Goal: Task Accomplishment & Management: Manage account settings

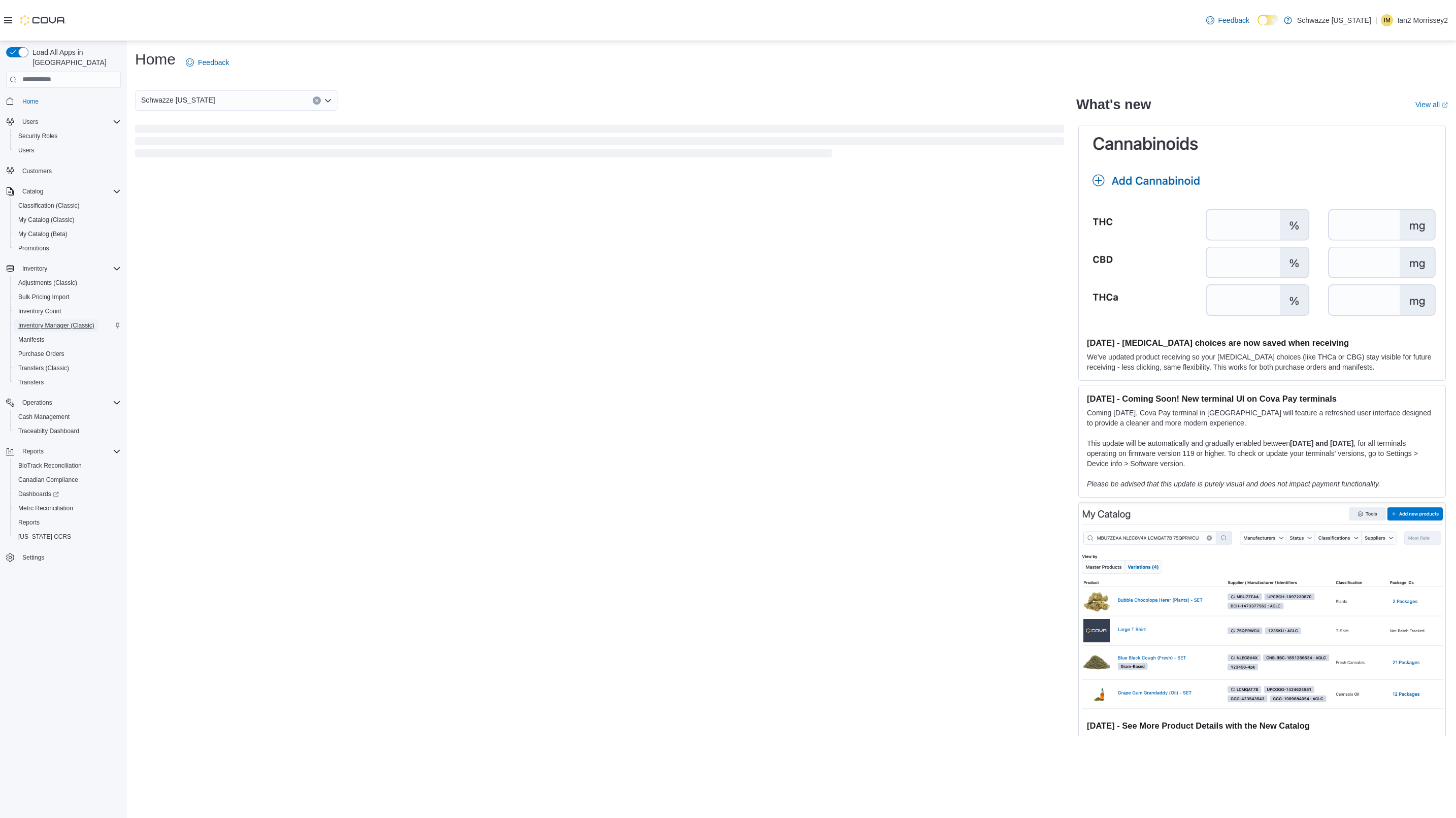
click at [66, 319] on span "Inventory Manager (Classic)" at bounding box center [56, 325] width 76 height 12
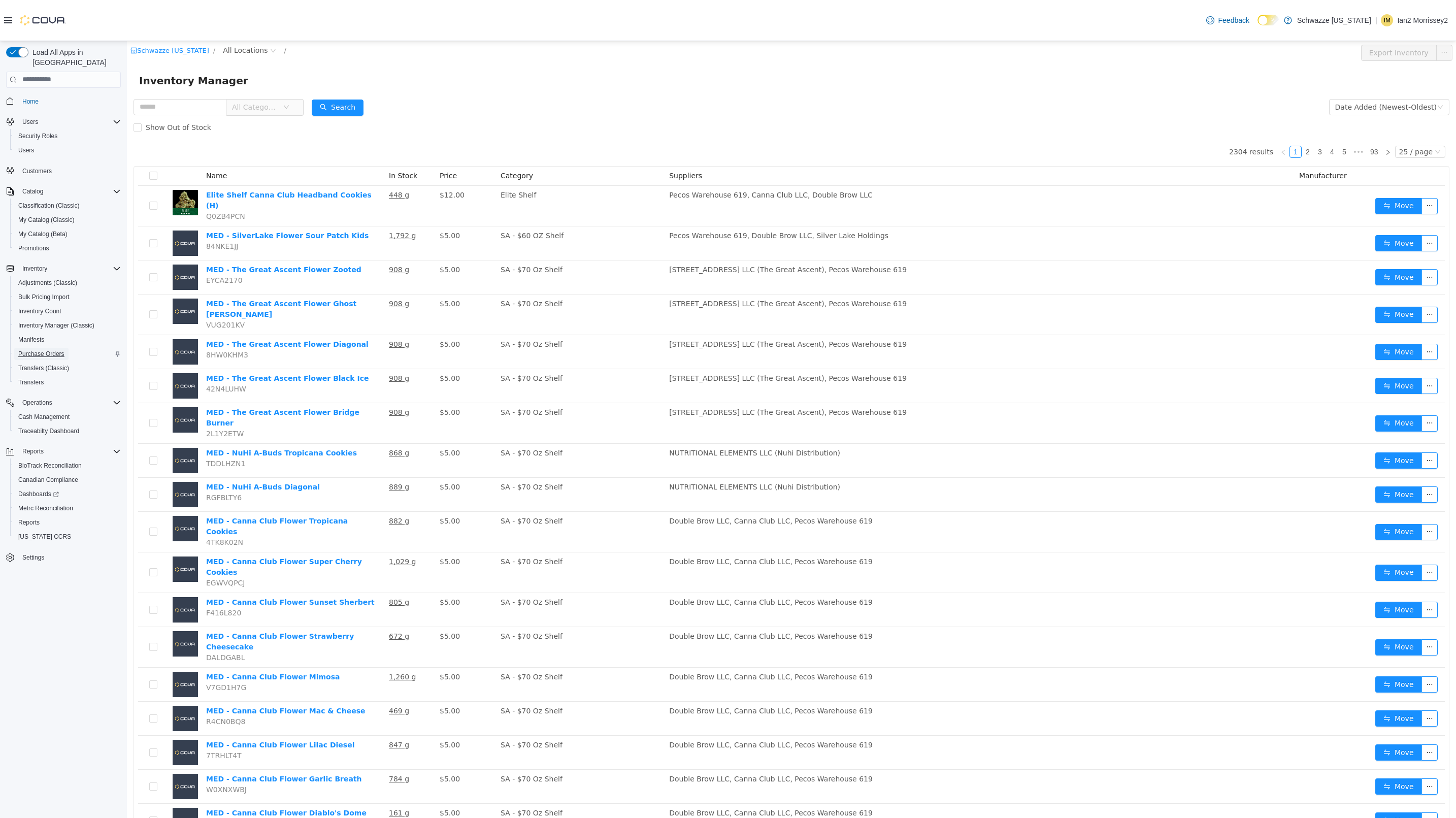
click at [63, 350] on span "Purchase Orders" at bounding box center [41, 354] width 46 height 8
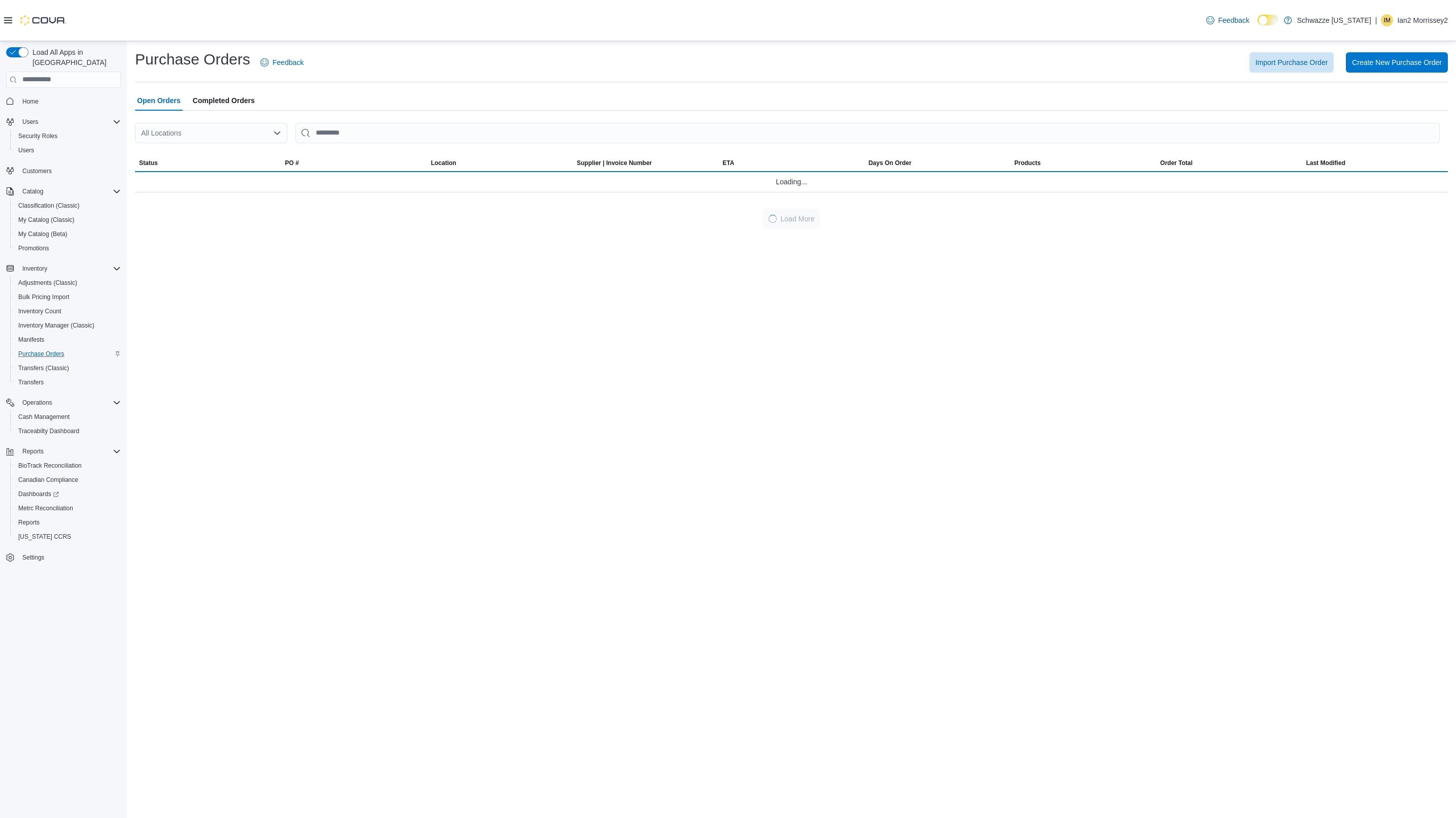
click at [260, 136] on div "All Locations" at bounding box center [211, 133] width 152 height 20
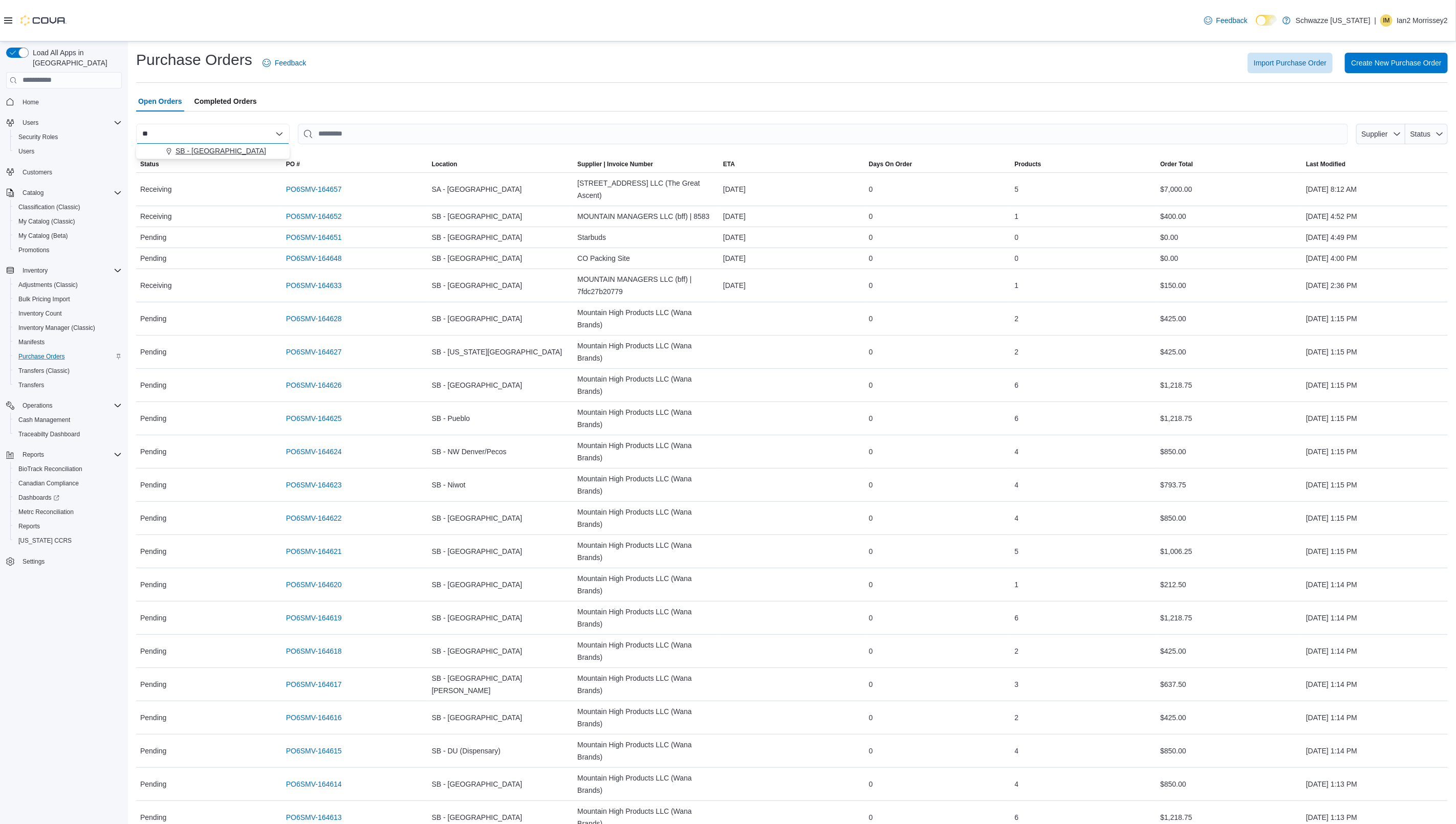
type input "**"
click at [201, 152] on span "SB - North Denver" at bounding box center [221, 151] width 91 height 10
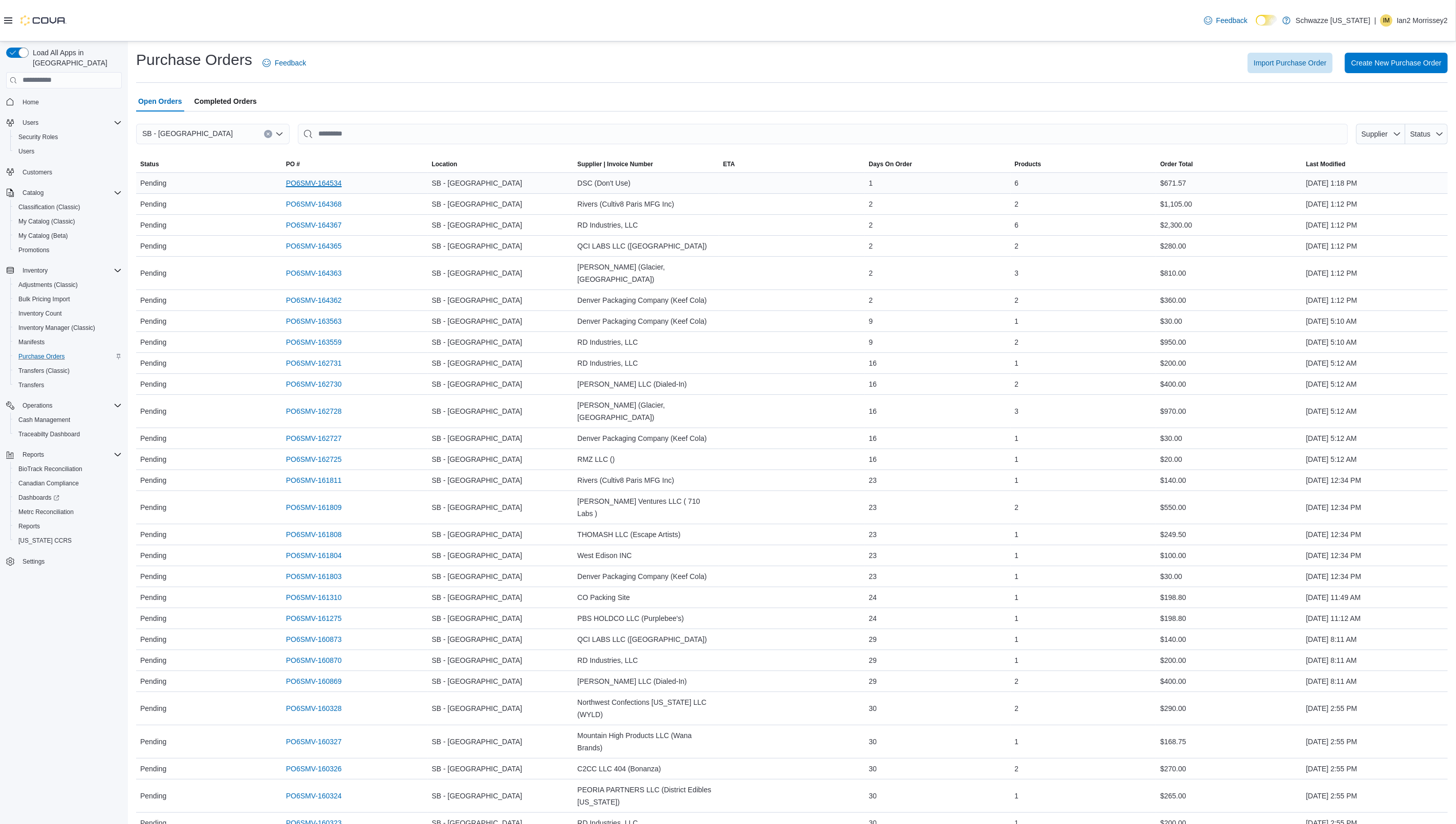
click at [314, 181] on link "PO6SMV-164534" at bounding box center [314, 183] width 56 height 12
click at [318, 184] on link "PO6SMV-164534" at bounding box center [314, 183] width 56 height 12
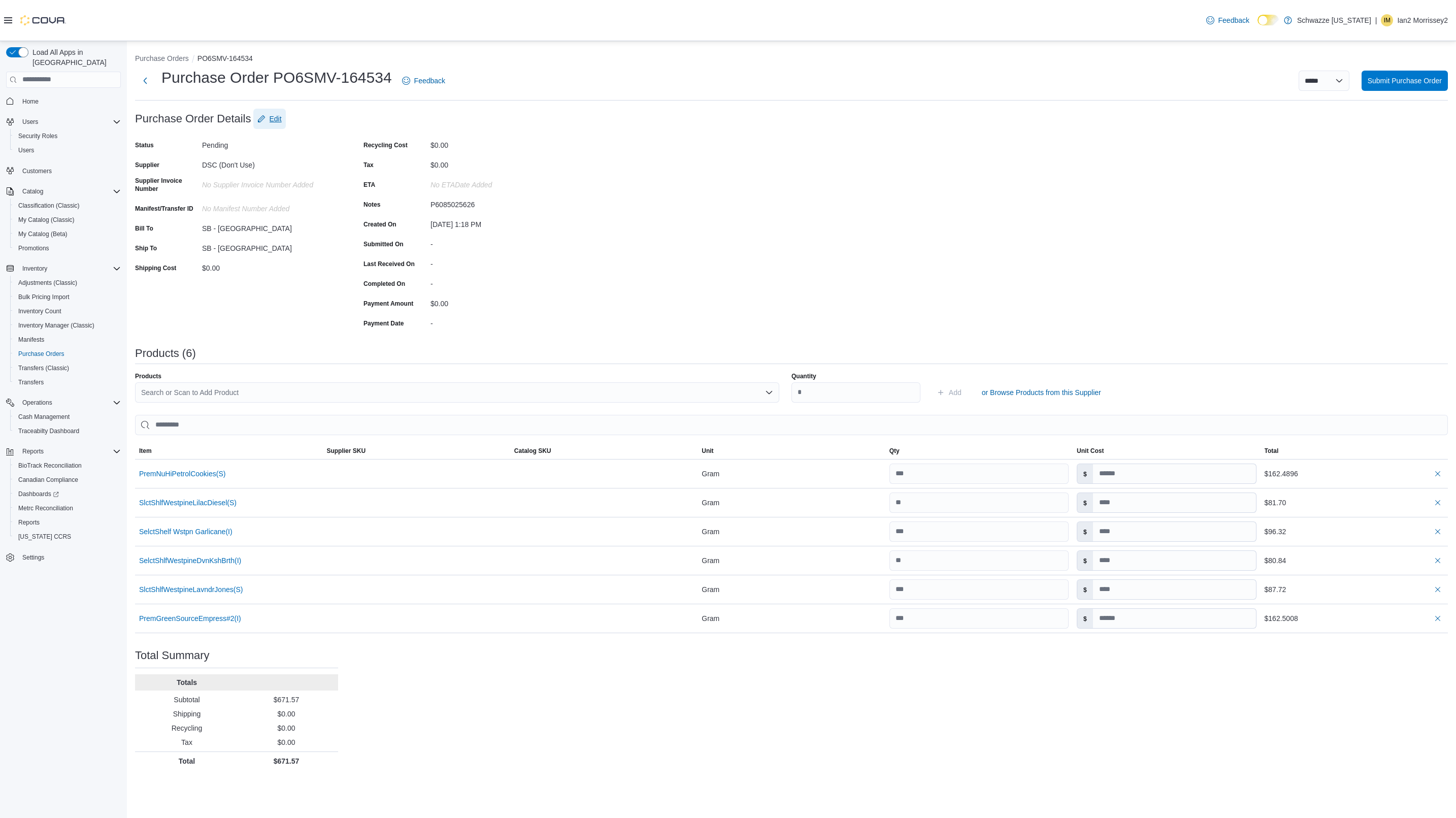
click at [270, 115] on span "Edit" at bounding box center [276, 119] width 12 height 10
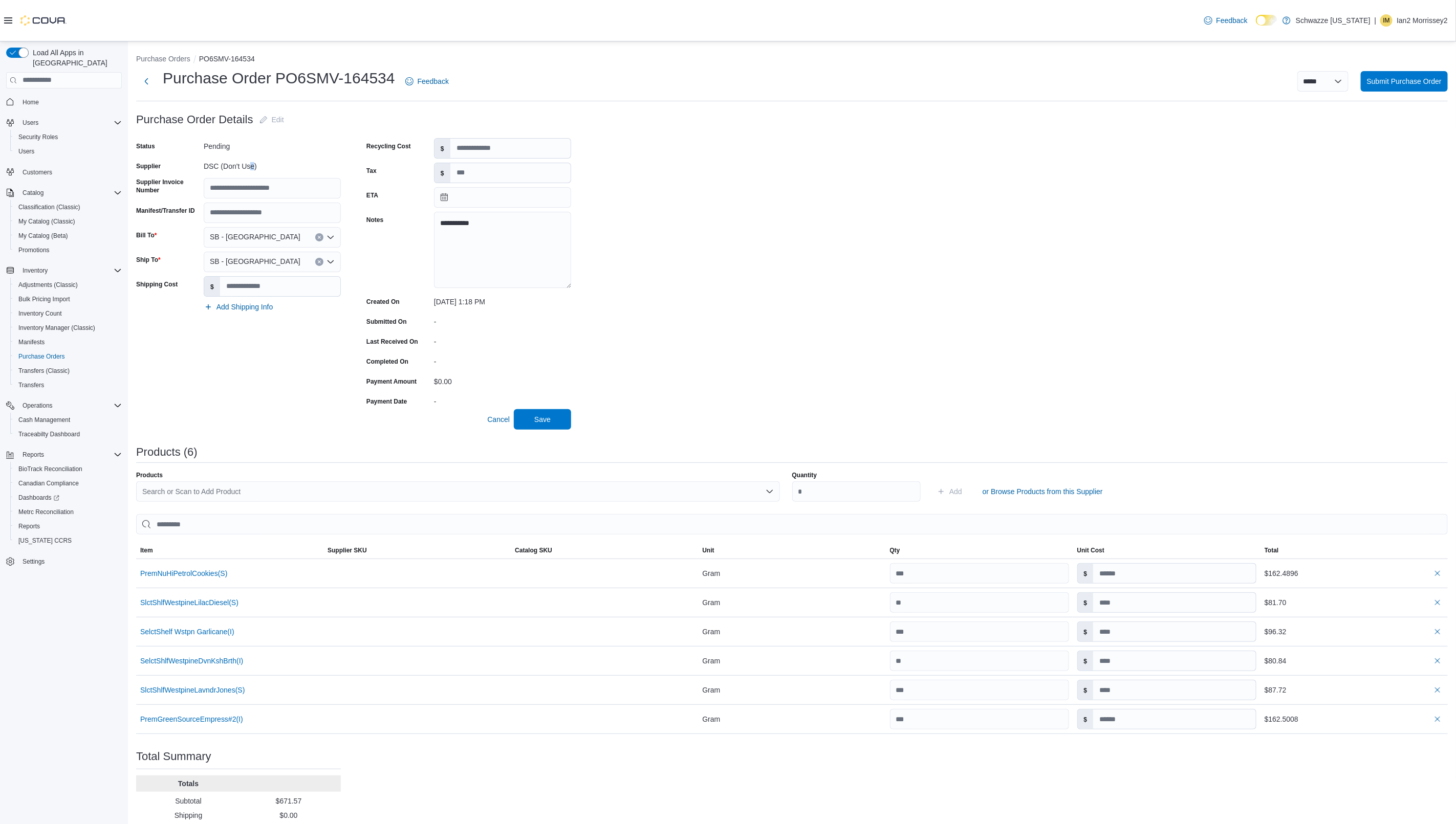
click at [254, 169] on div "DSC (Don't Use)" at bounding box center [272, 164] width 137 height 12
drag, startPoint x: 1330, startPoint y: 77, endPoint x: 1336, endPoint y: 77, distance: 6.0
click at [1336, 77] on select "**********" at bounding box center [1323, 81] width 51 height 21
click at [928, 157] on div "**********" at bounding box center [791, 491] width 1312 height 763
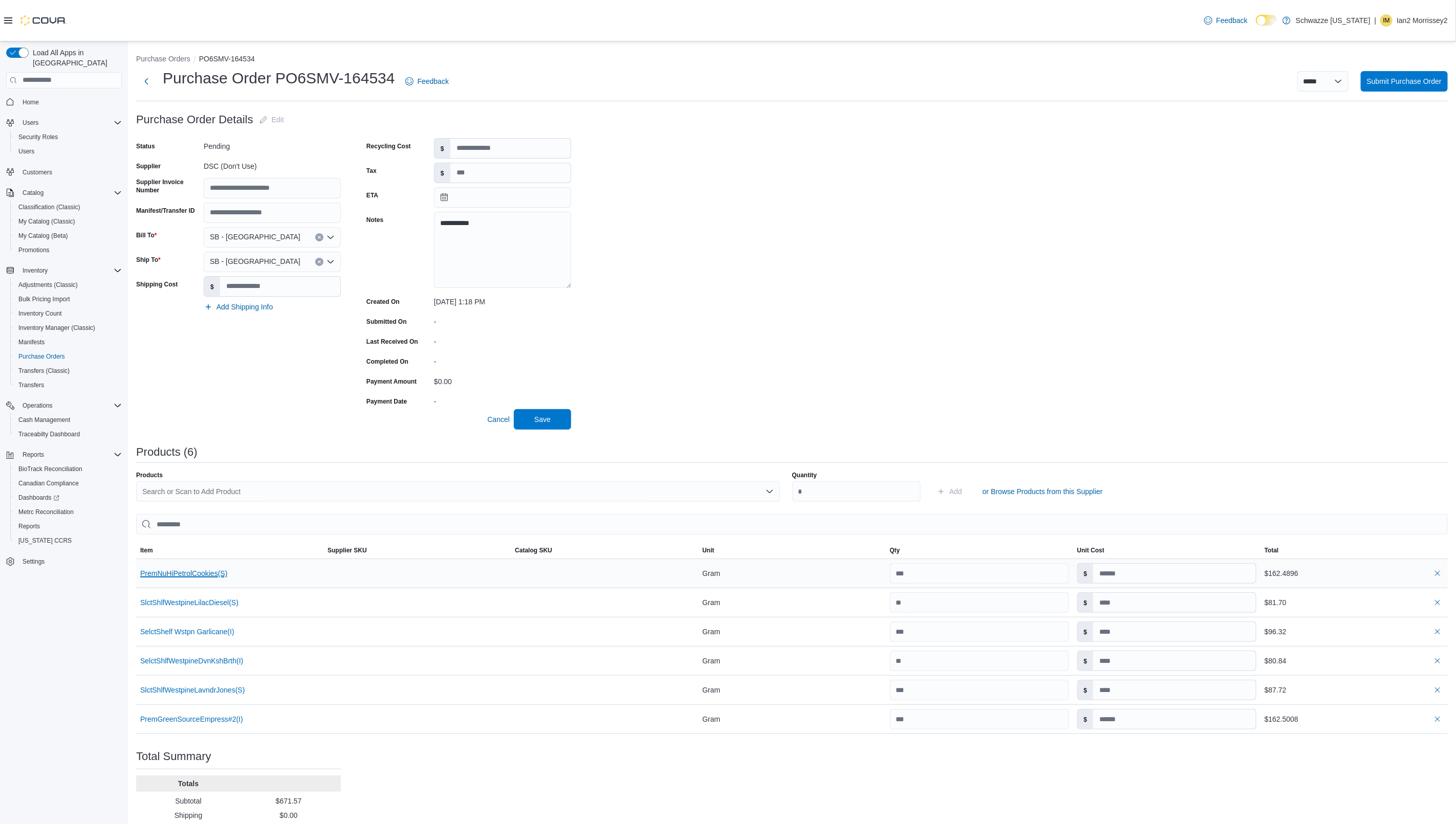
click at [207, 574] on button "PremNuHiPetrolCookies(S)" at bounding box center [184, 574] width 87 height 8
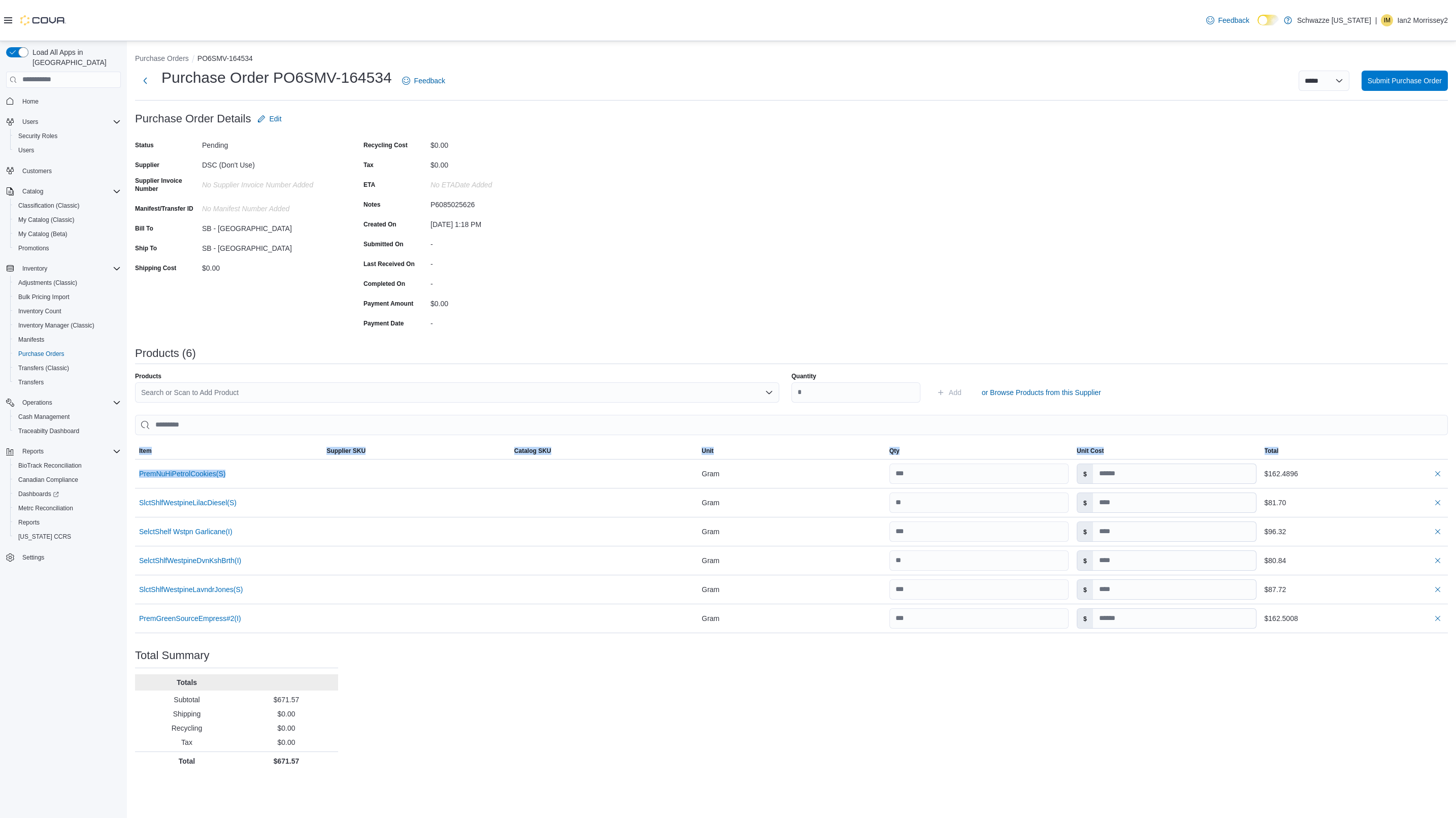
drag, startPoint x: 245, startPoint y: 471, endPoint x: 133, endPoint y: 466, distance: 112.1
click at [133, 466] on div "**********" at bounding box center [791, 409] width 1329 height 737
copy div "Sorting EuiBasicTable with search callback Item Supplier SKU Catalog SKU Unit Q…"
click at [256, 474] on div "PremNuHiPetrolCookies(S)" at bounding box center [228, 474] width 187 height 16
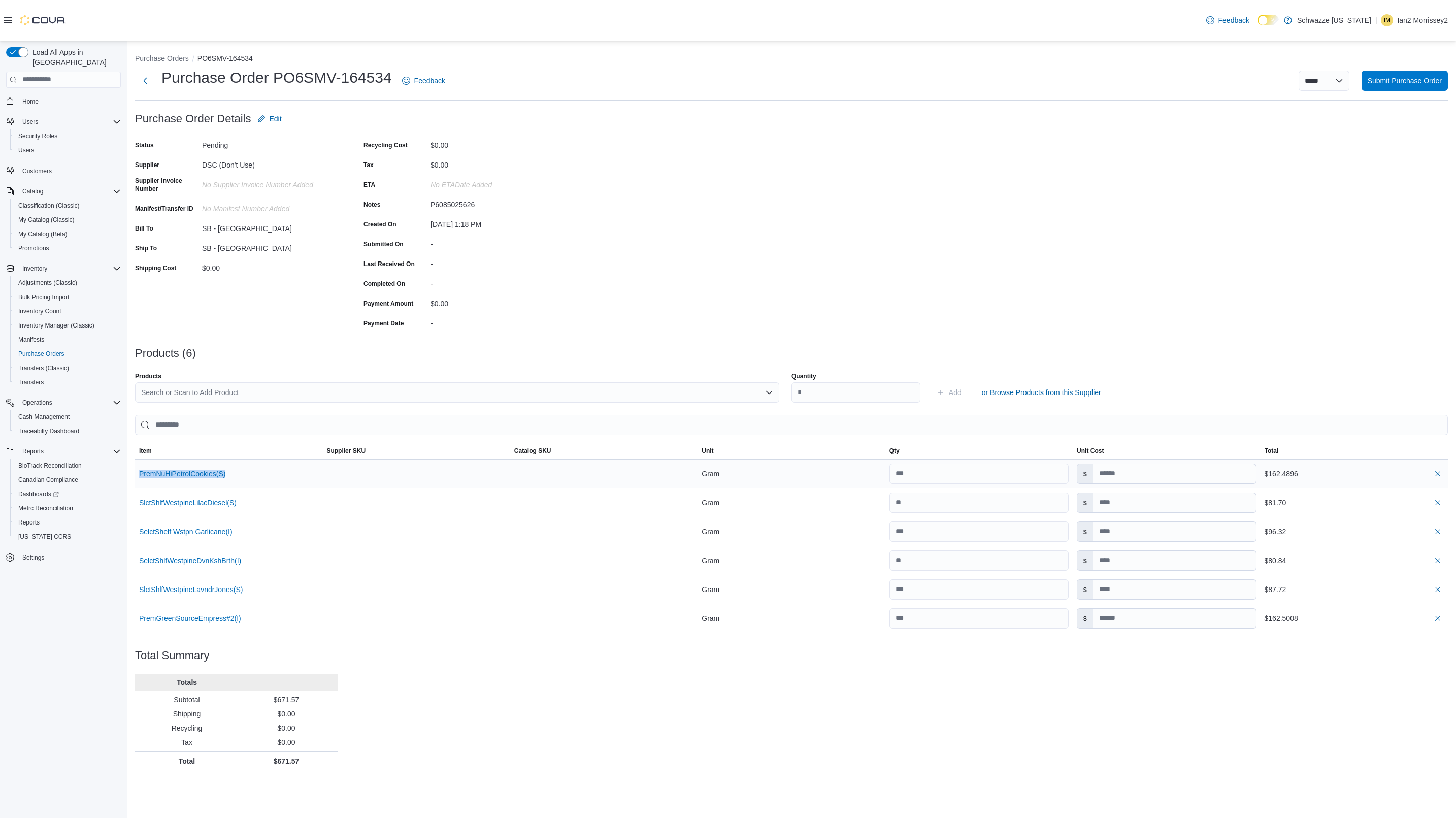
click at [256, 474] on div "PremNuHiPetrolCookies(S)" at bounding box center [228, 474] width 187 height 16
copy tr "PremNuHiPetrolCookies(S) Supplier SKU"
click at [194, 474] on button "PremNuHiPetrolCookies(S)" at bounding box center [182, 474] width 87 height 8
click at [218, 501] on button "SlctShlfWestpineLilacDiesel(S)" at bounding box center [187, 503] width 97 height 8
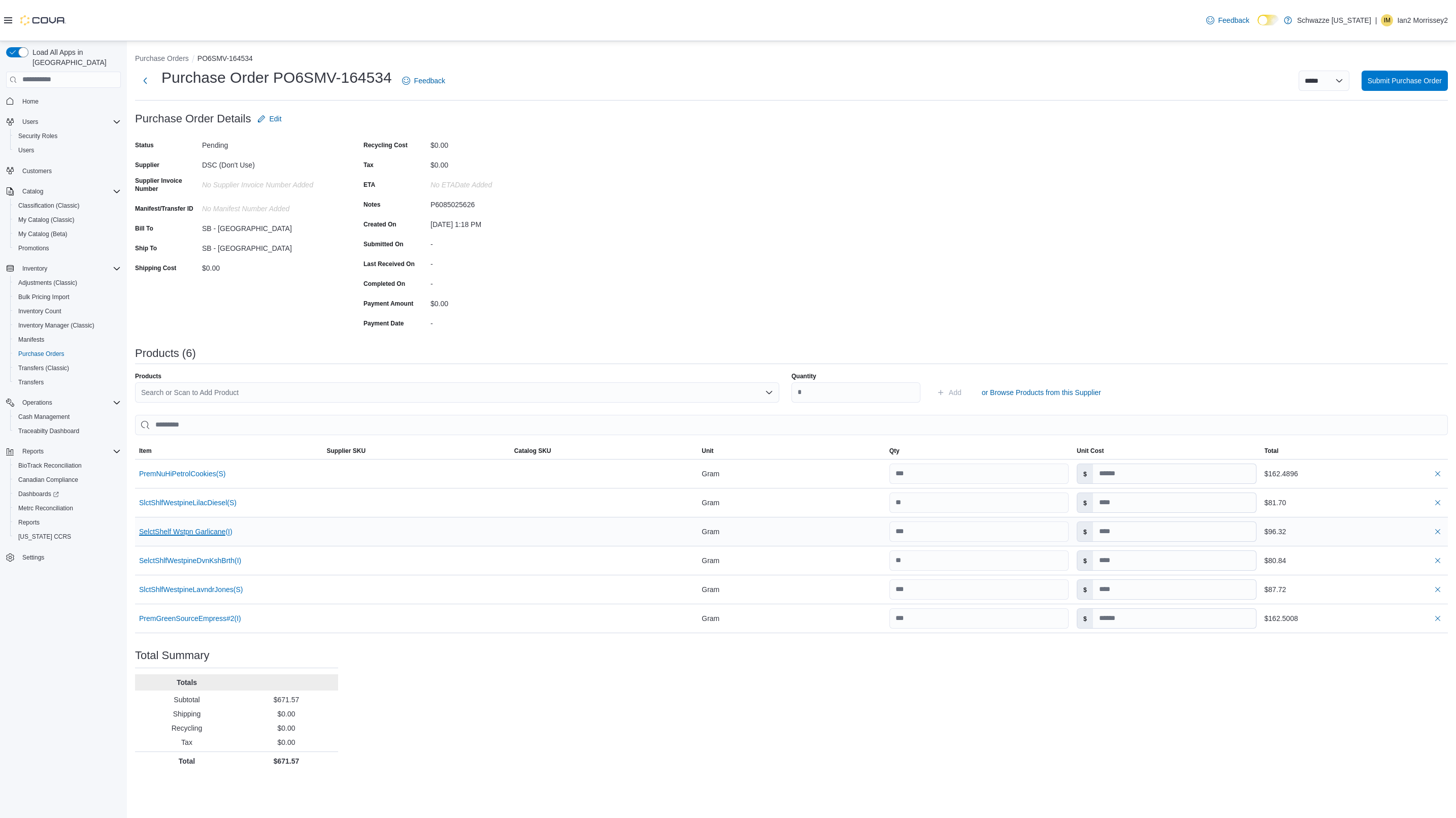
click at [221, 530] on button "SelctShelf Wstpn Garlicane(I)" at bounding box center [186, 532] width 93 height 8
click at [218, 564] on button "SelctShlfWestpineDvnKshBrth(I)" at bounding box center [190, 560] width 102 height 8
click at [223, 591] on button "SlctShlfWestpineLavndrJones(S)" at bounding box center [191, 590] width 104 height 8
click at [194, 622] on button "PremGreenSourceEmpress#2(I)" at bounding box center [190, 618] width 102 height 8
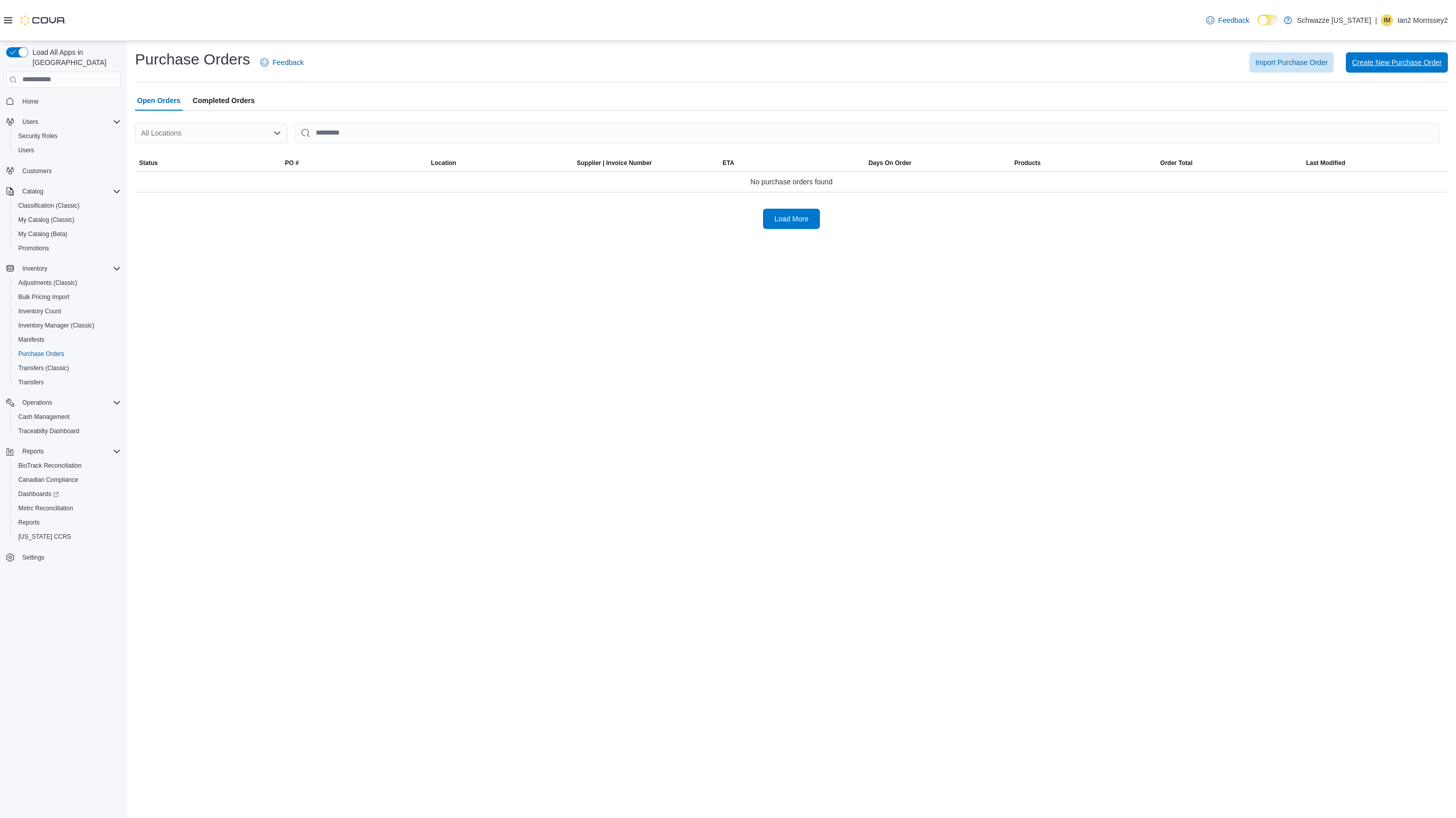
click at [1382, 66] on span "Create New Purchase Order" at bounding box center [1397, 62] width 90 height 10
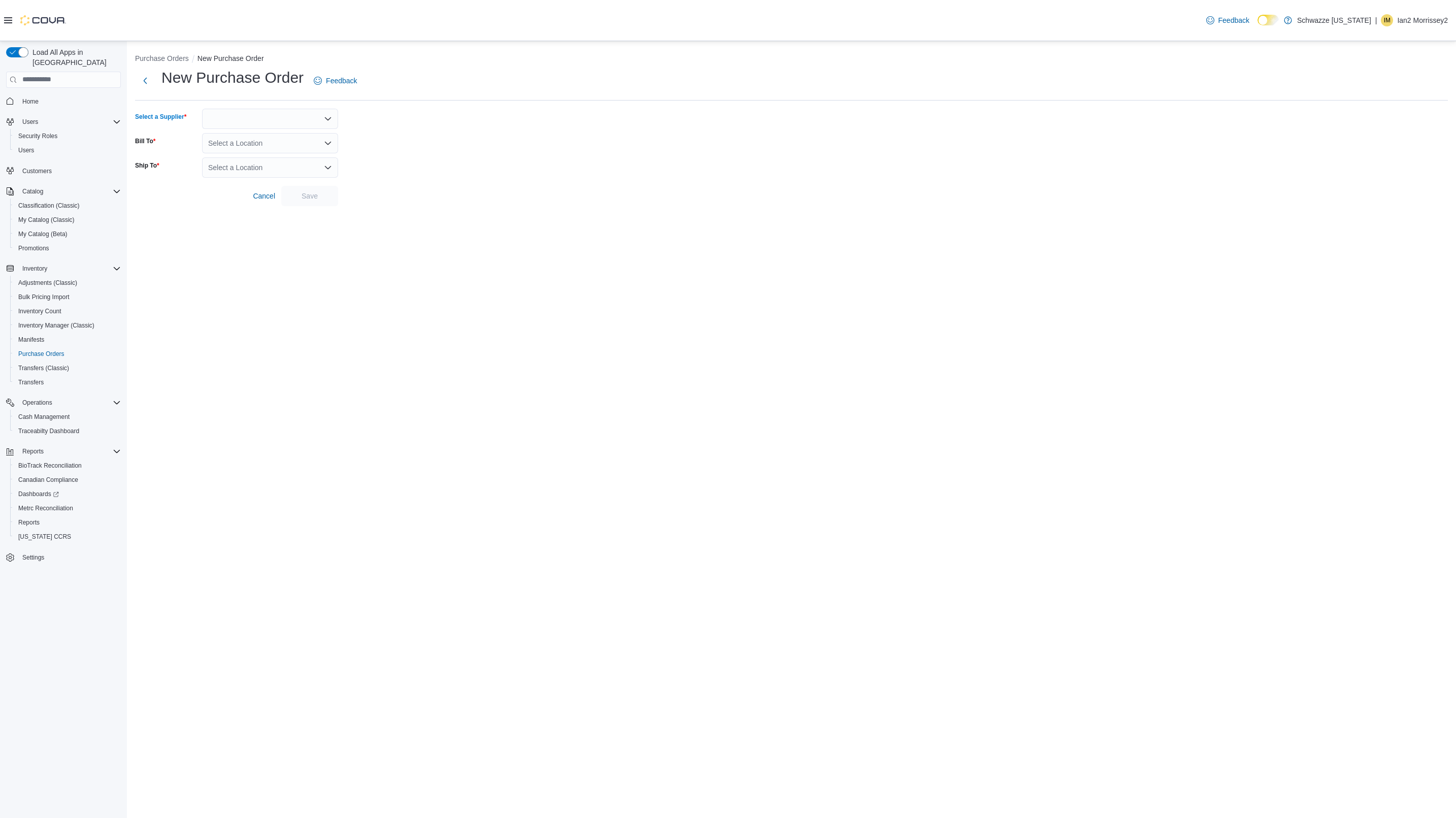
click at [254, 111] on div at bounding box center [270, 119] width 136 height 20
type input "****"
click at [244, 137] on span "Peco s Warehouse 619" at bounding box center [276, 136] width 112 height 10
click at [244, 137] on div "Select a Location" at bounding box center [270, 143] width 136 height 20
type input "*****"
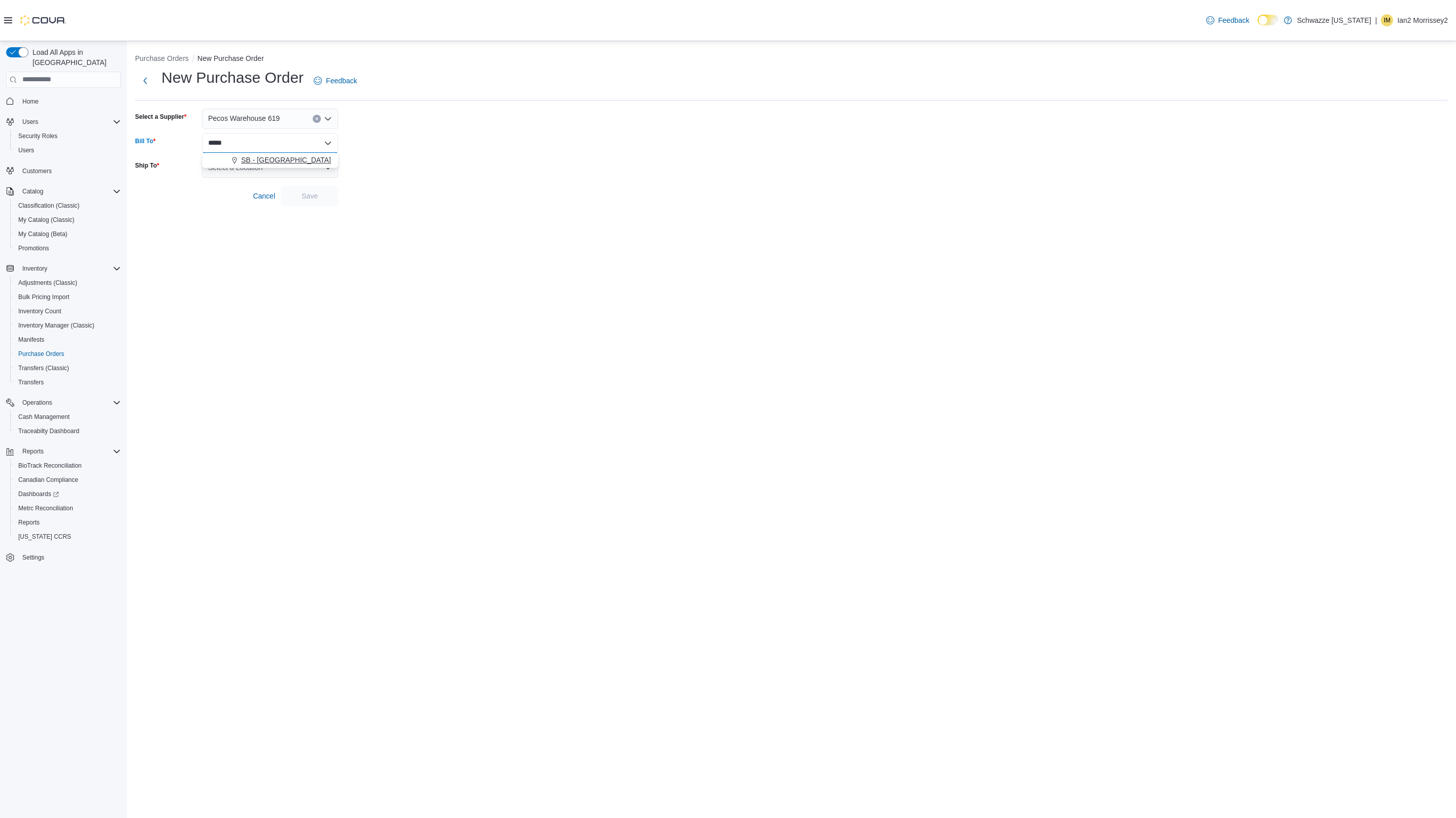
click at [256, 162] on span "SB - North Denver" at bounding box center [286, 160] width 90 height 10
click at [249, 162] on div "Select a Location" at bounding box center [270, 167] width 136 height 20
type input "****"
click at [293, 182] on span "SB - North Denver" at bounding box center [286, 184] width 90 height 10
click at [312, 194] on span "Save" at bounding box center [310, 196] width 16 height 10
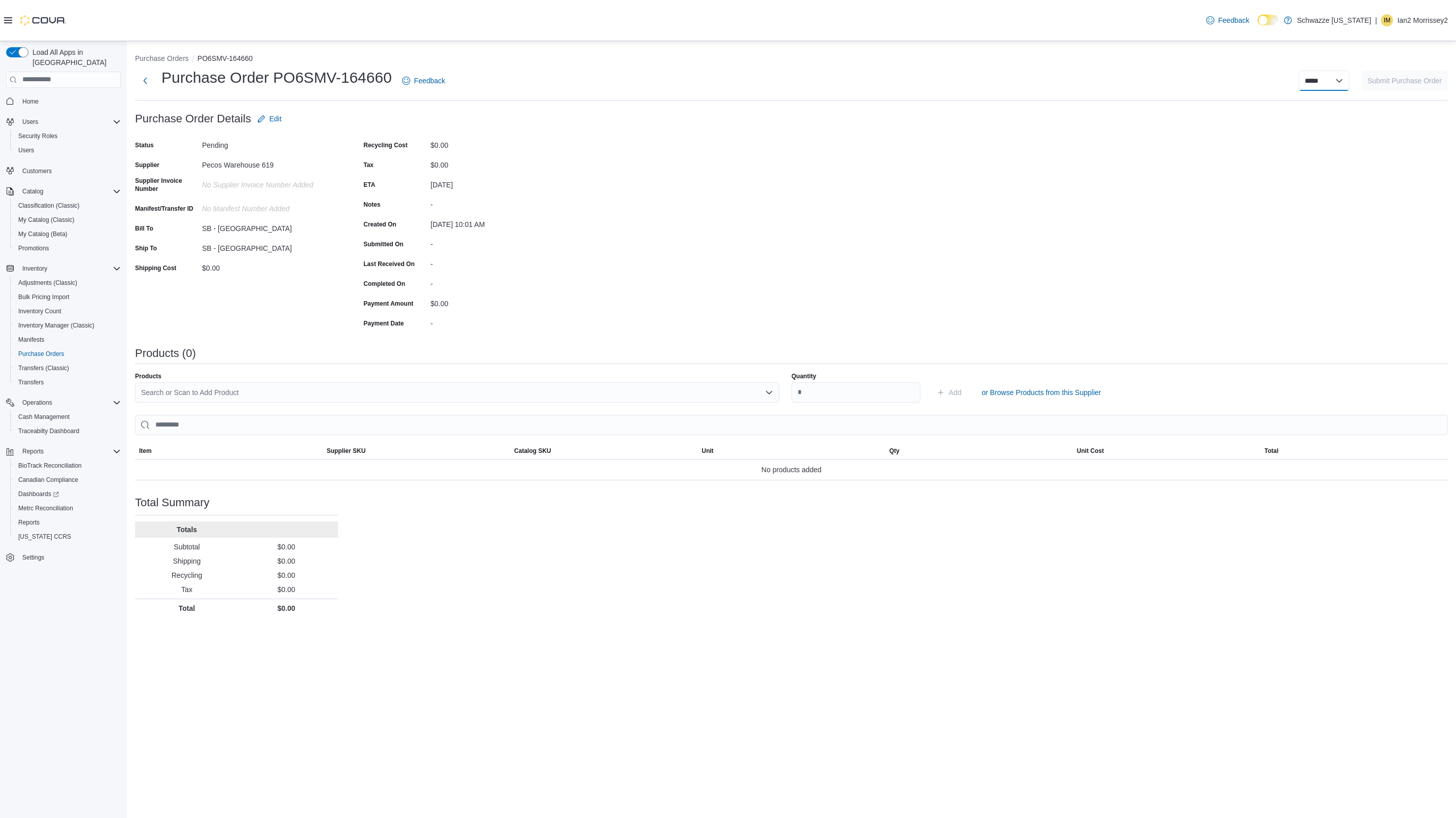
click at [1318, 72] on select "**********" at bounding box center [1324, 80] width 51 height 20
select select "**********"
click at [1299, 70] on select "**********" at bounding box center [1324, 80] width 51 height 20
select select
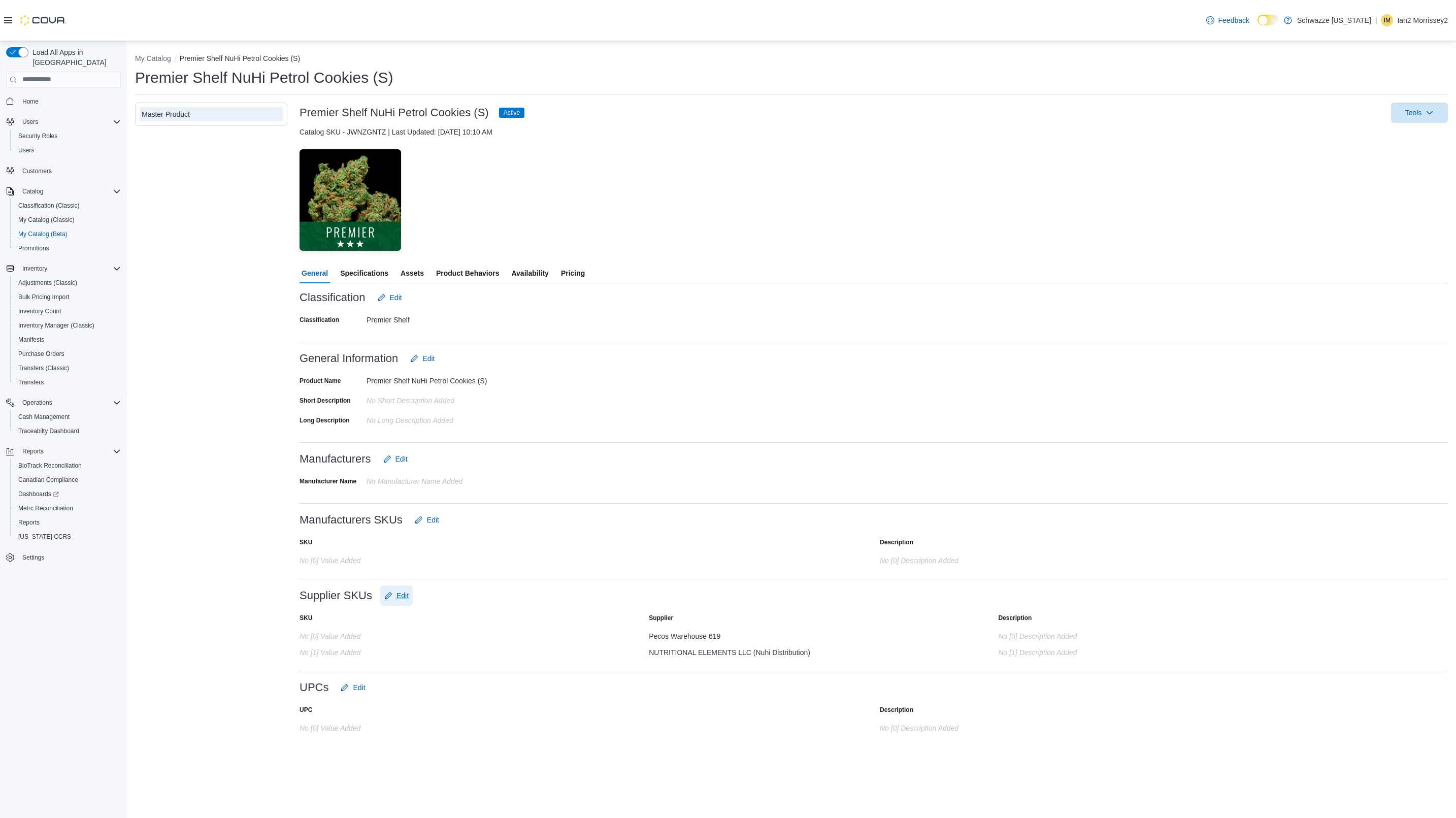
click at [407, 588] on span "Edit" at bounding box center [397, 596] width 25 height 20
click at [1245, 663] on button "Add row" at bounding box center [1243, 662] width 12 height 12
click at [811, 690] on div at bounding box center [750, 687] width 203 height 20
type input "***"
click at [696, 706] on span "DSC (Don't Use)" at bounding box center [757, 703] width 179 height 10
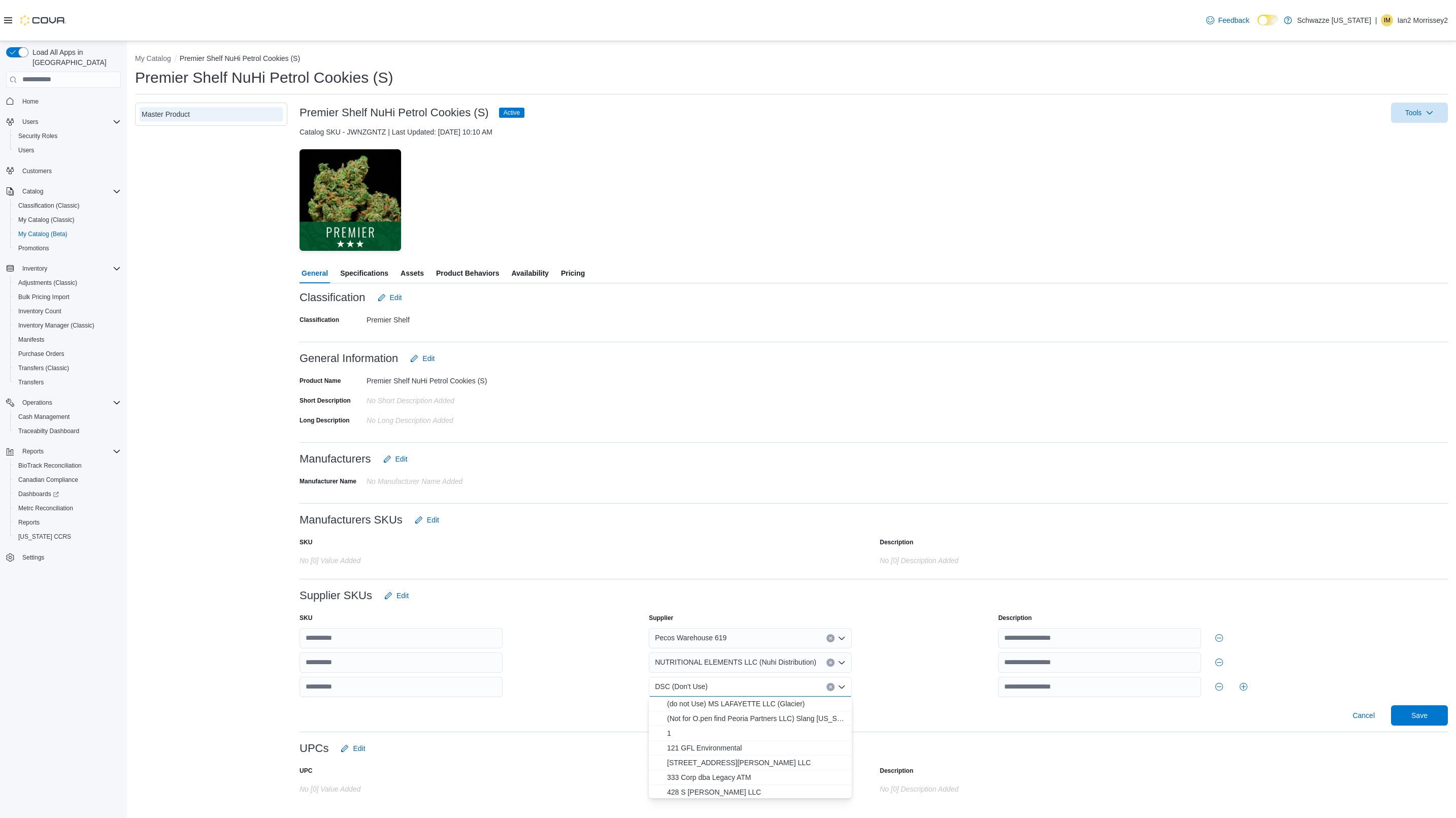
click at [1370, 670] on div "Pecos Warehouse 619 NUTRITIONAL ELEMENTS LLC (Nuhi Distribution) DSC (Don't Use…" at bounding box center [874, 663] width 1148 height 69
click at [1424, 713] on span "Save" at bounding box center [1420, 715] width 16 height 10
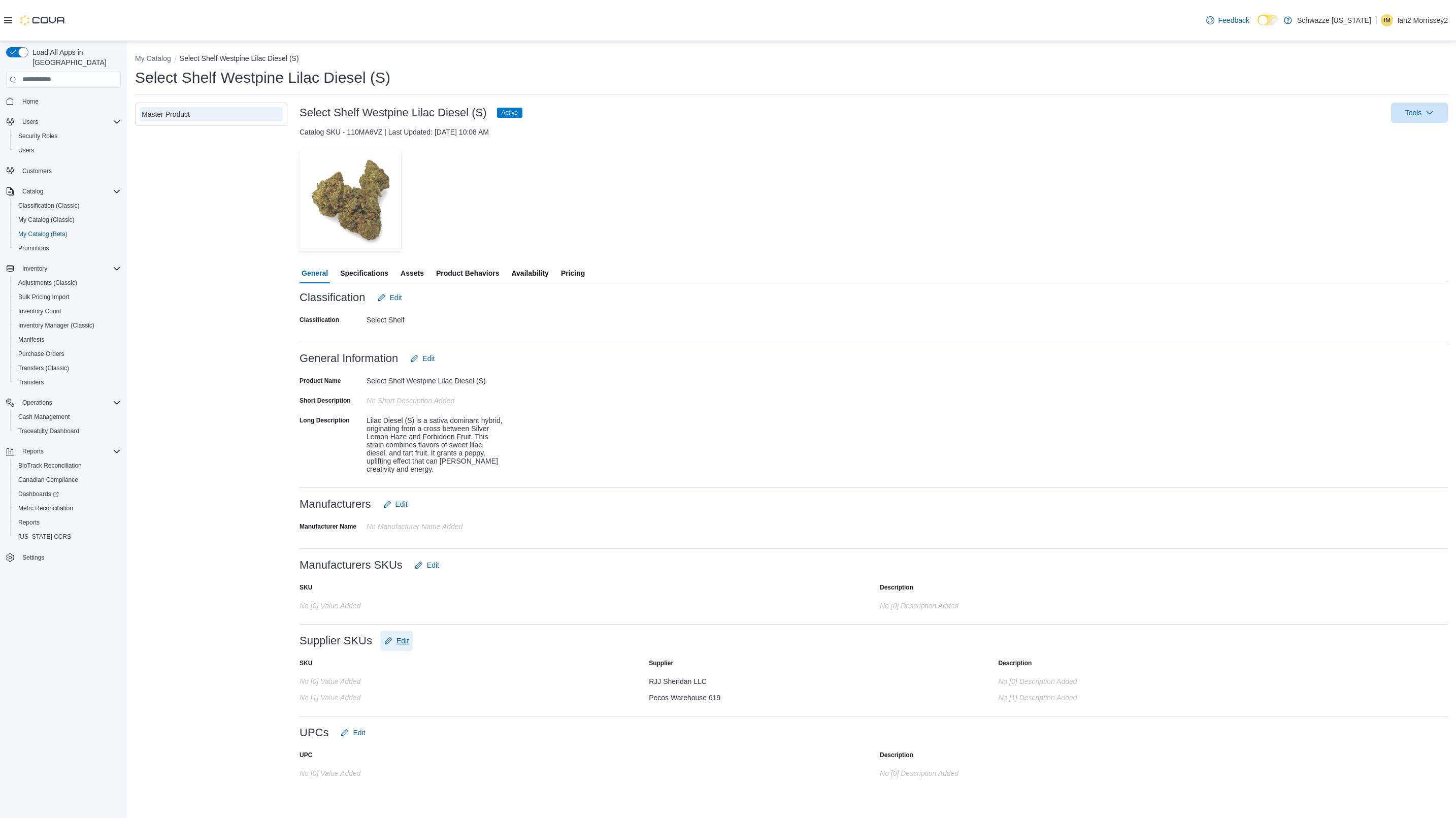
click at [410, 648] on button "Edit" at bounding box center [397, 640] width 33 height 20
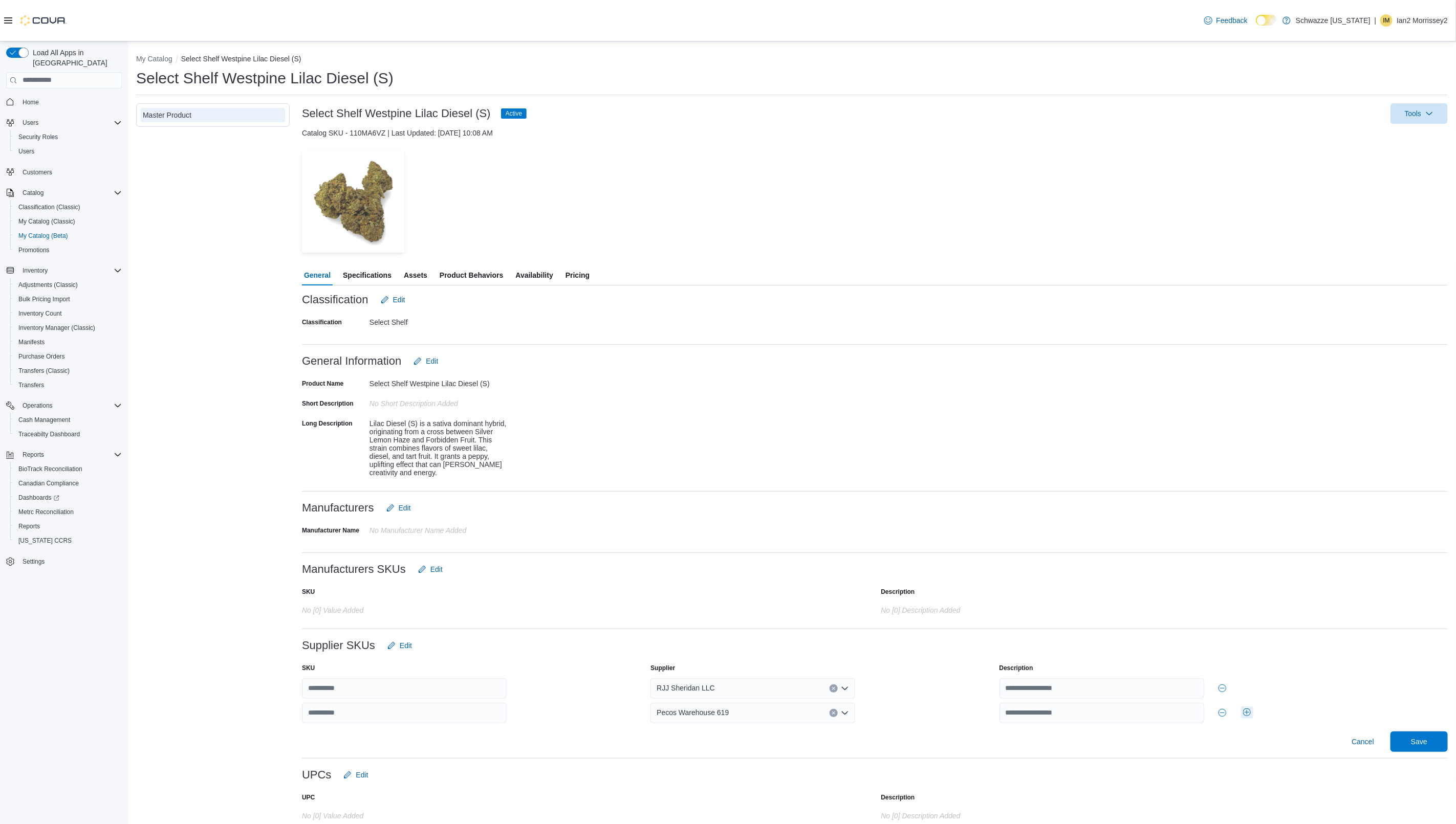
click at [1253, 717] on button "Add row" at bounding box center [1247, 712] width 12 height 12
click at [702, 738] on div at bounding box center [753, 737] width 204 height 21
type input "***"
click at [748, 712] on button "DSC (Don't Use)" at bounding box center [756, 719] width 204 height 15
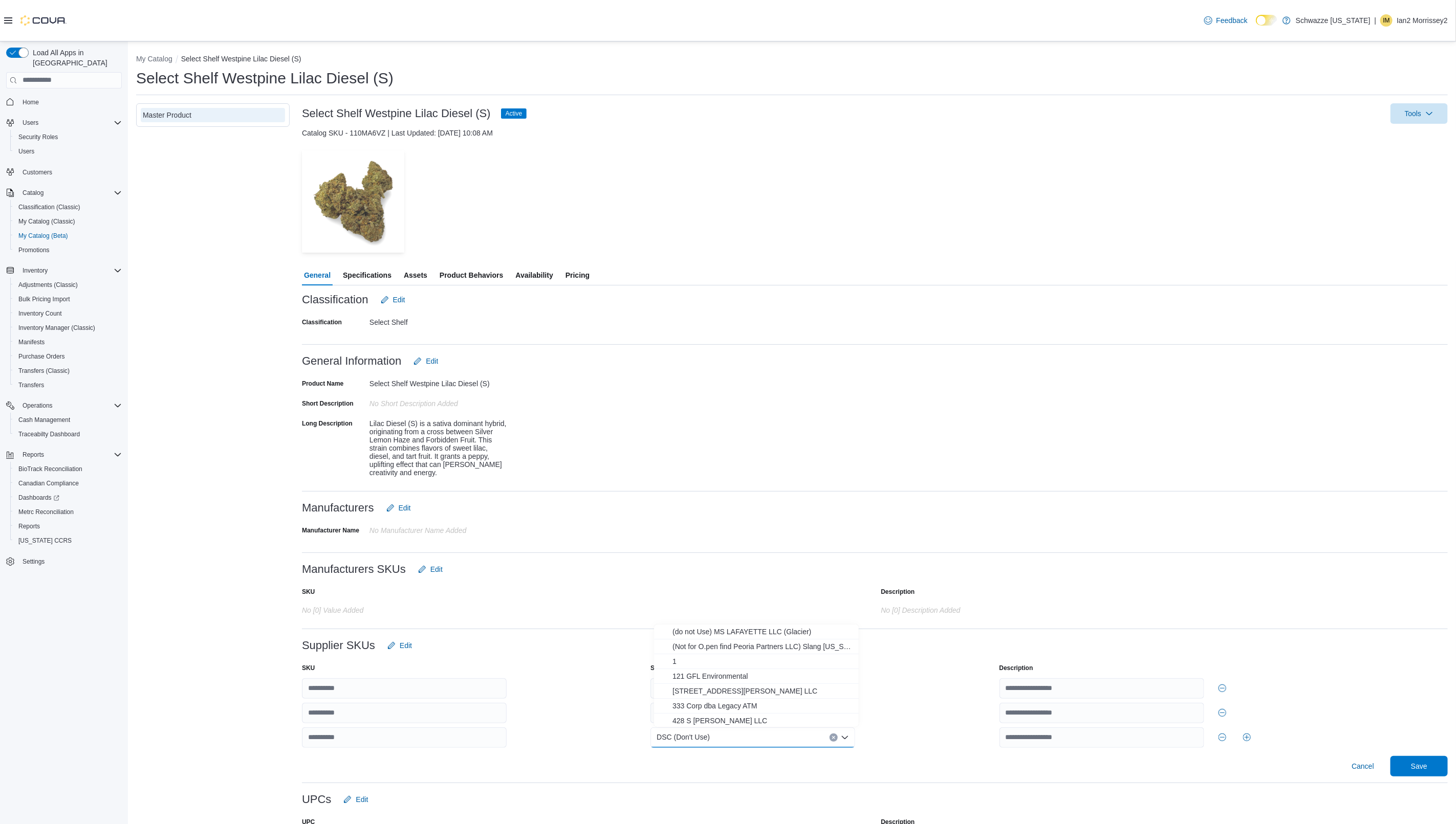
click at [1397, 705] on div at bounding box center [1224, 713] width 449 height 21
click at [1433, 756] on span "Save" at bounding box center [1419, 765] width 45 height 21
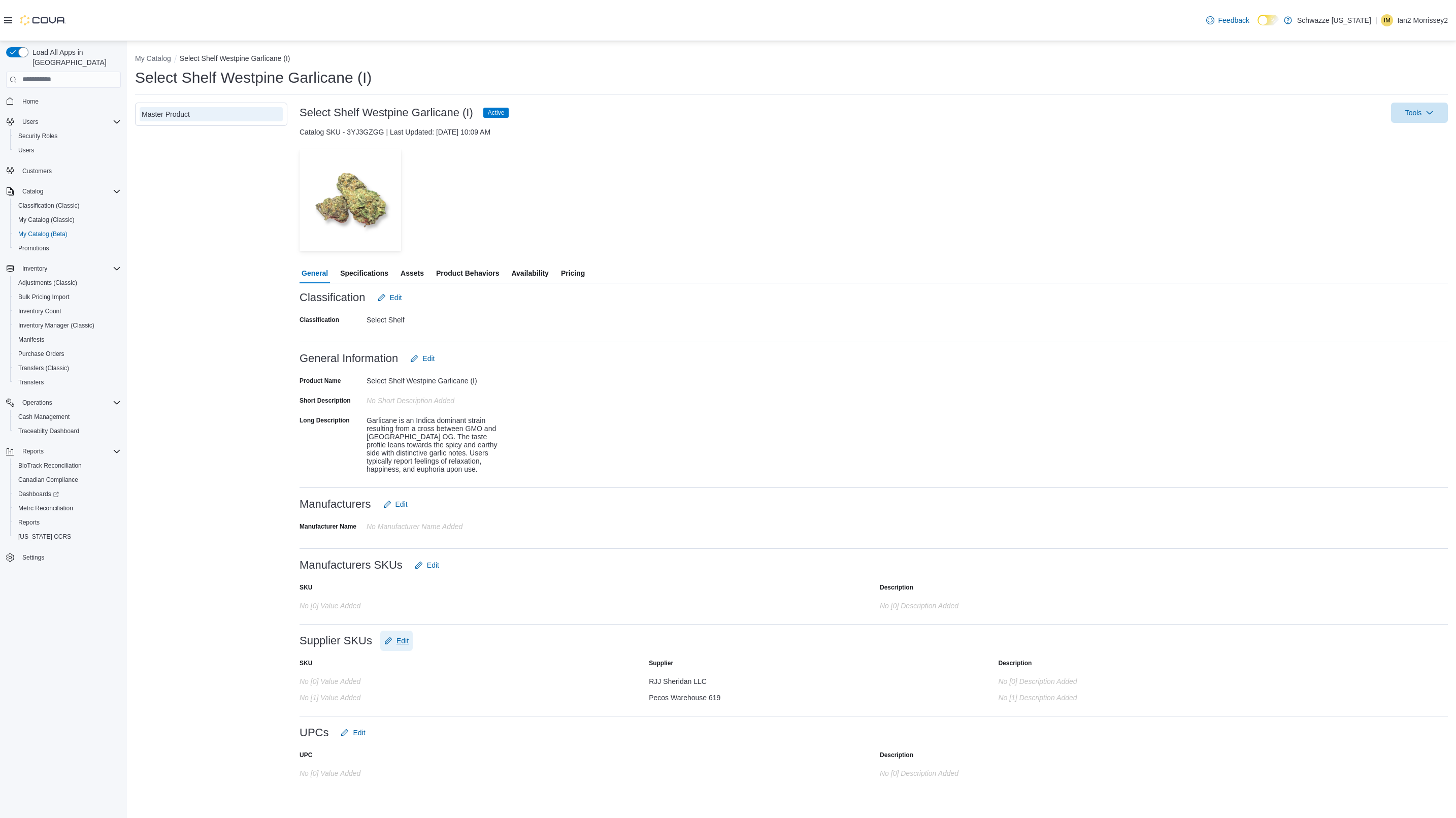
click at [405, 648] on span "Edit" at bounding box center [397, 640] width 25 height 20
click at [1238, 703] on button "Add row" at bounding box center [1237, 707] width 12 height 12
click at [760, 733] on div at bounding box center [747, 732] width 203 height 20
type input "***"
click at [762, 717] on span "DSC (Don't Use)" at bounding box center [757, 713] width 179 height 10
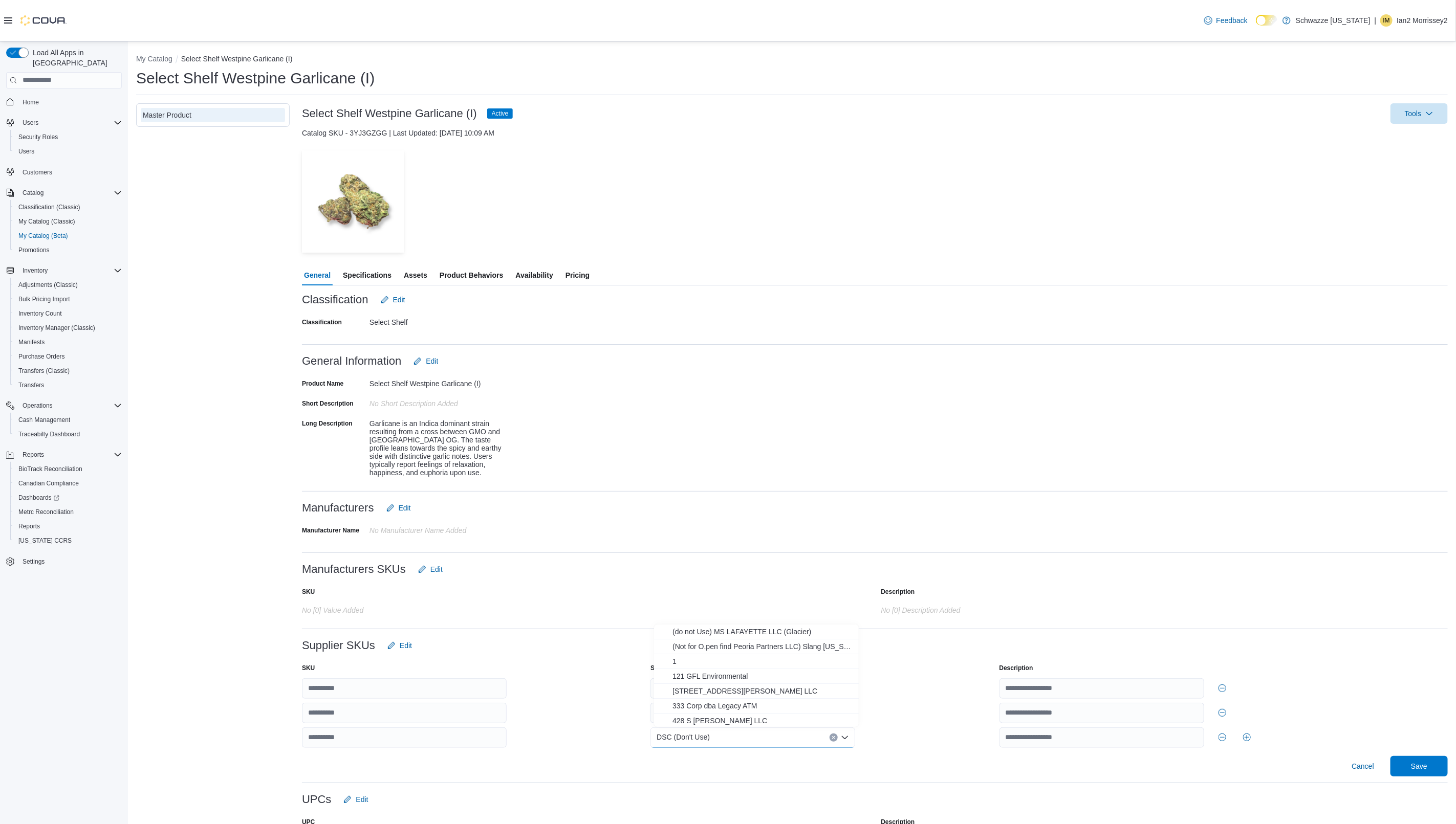
click at [1400, 728] on div at bounding box center [1224, 737] width 449 height 21
click at [1422, 761] on span "Save" at bounding box center [1419, 765] width 45 height 21
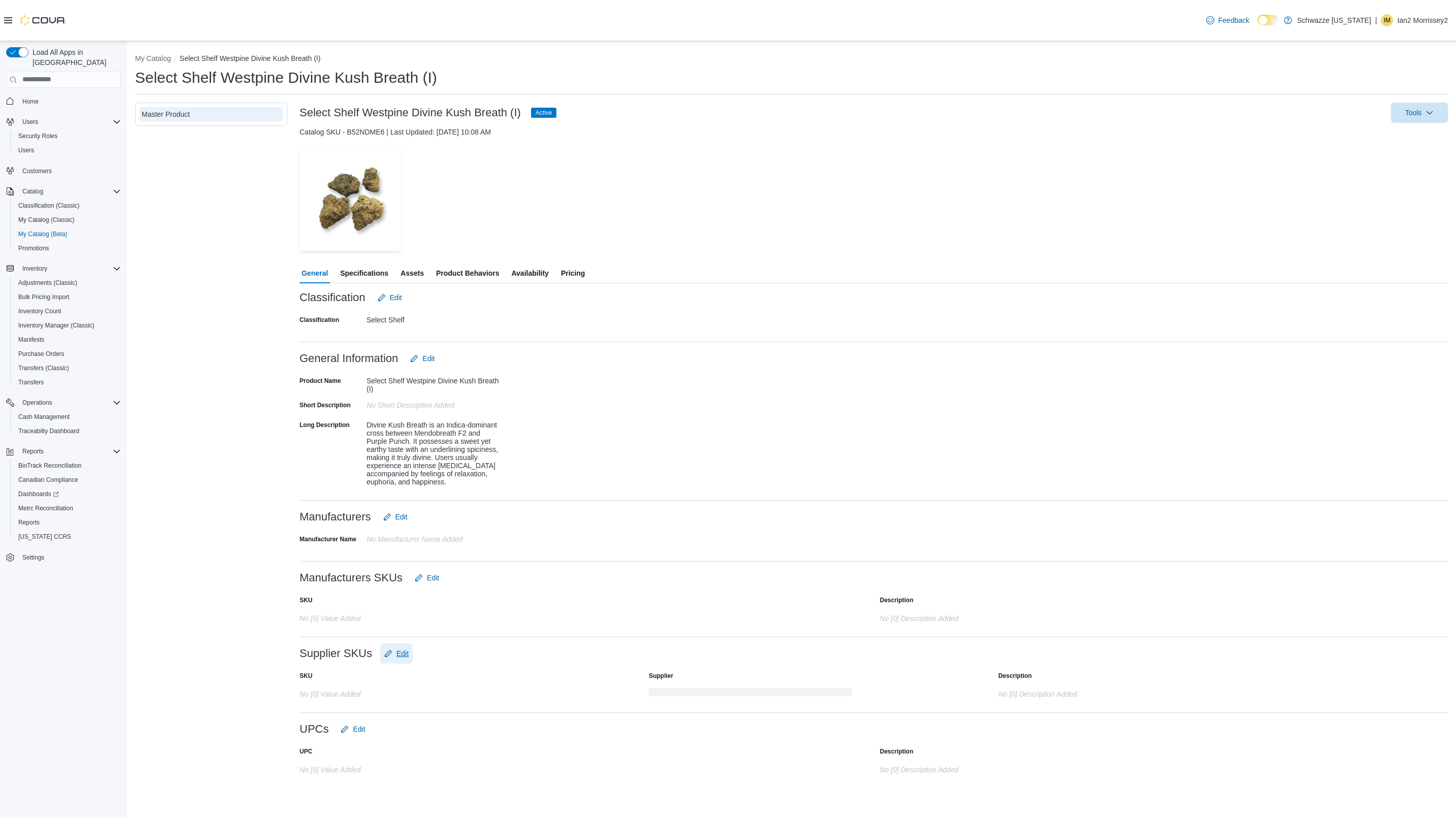
click at [405, 649] on span "Edit" at bounding box center [402, 654] width 12 height 10
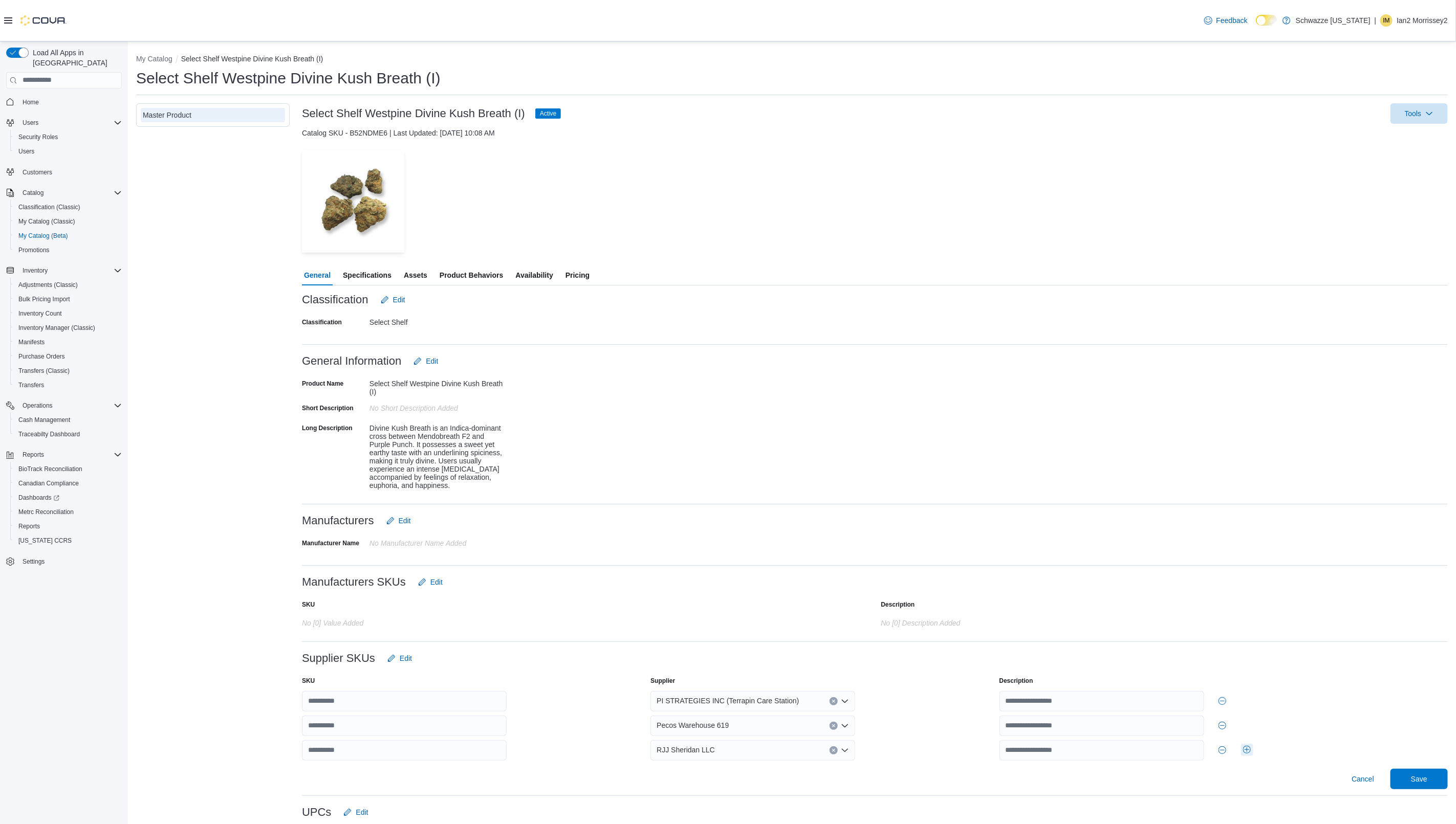
click at [1252, 749] on button "Add row" at bounding box center [1247, 750] width 12 height 12
drag, startPoint x: 716, startPoint y: 765, endPoint x: 716, endPoint y: 772, distance: 7.0
click at [716, 767] on div at bounding box center [753, 775] width 204 height 21
type input "***"
click at [744, 757] on span "DSC (Don't Use)" at bounding box center [763, 756] width 181 height 10
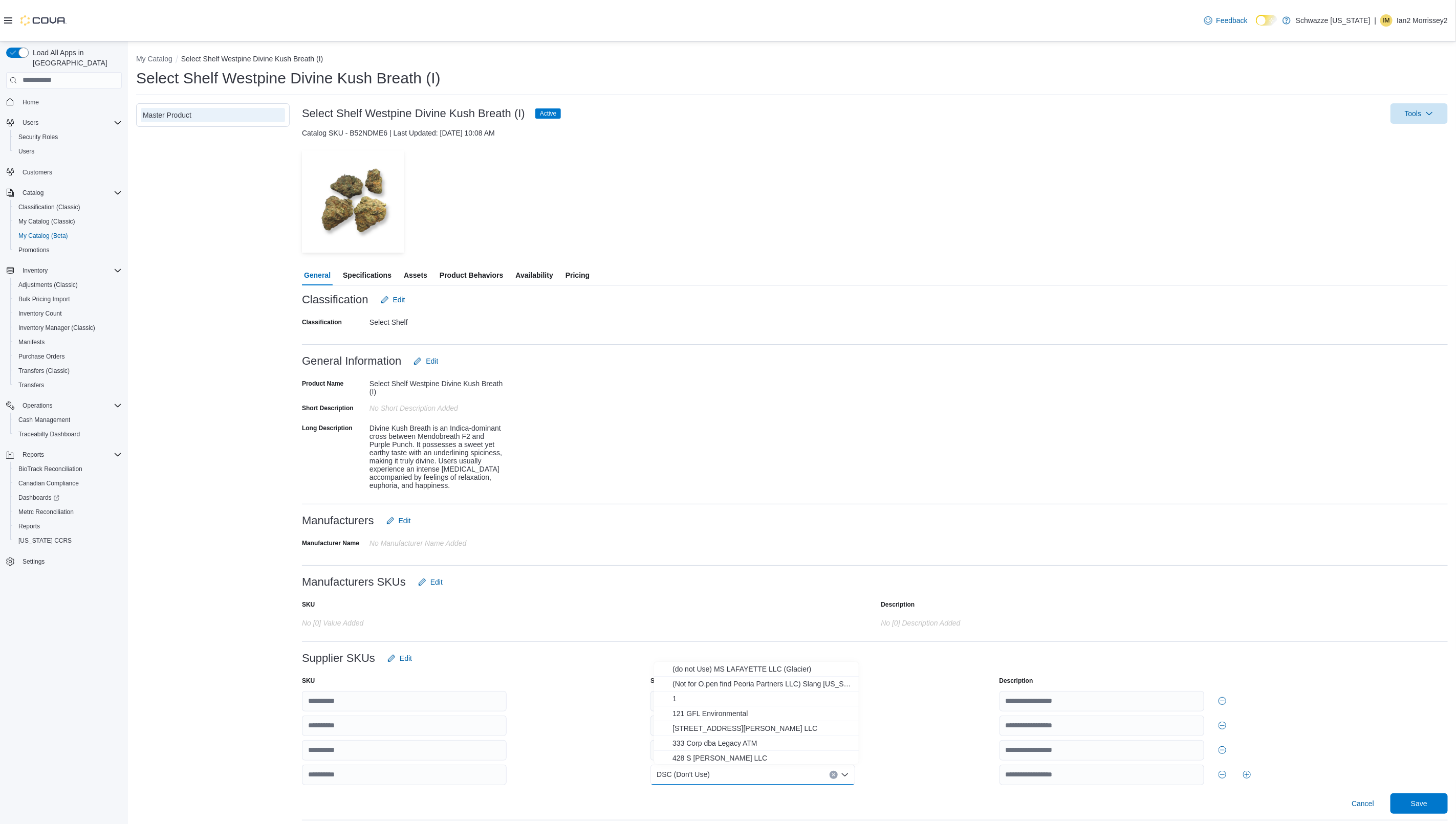
click at [1397, 748] on div at bounding box center [1224, 750] width 449 height 21
click at [1427, 795] on span "Save" at bounding box center [1419, 803] width 45 height 21
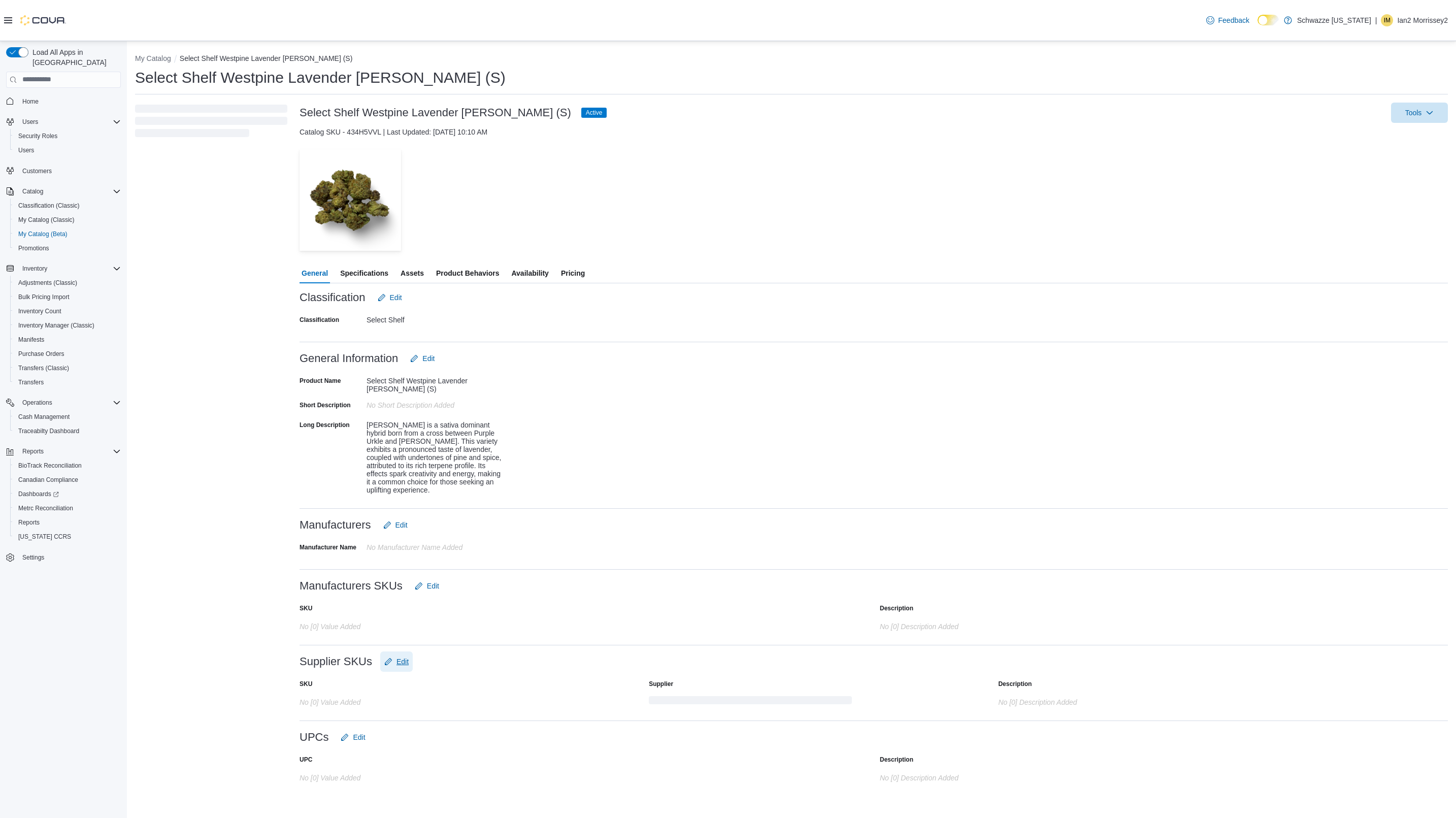
click at [402, 651] on span "Edit" at bounding box center [397, 661] width 25 height 20
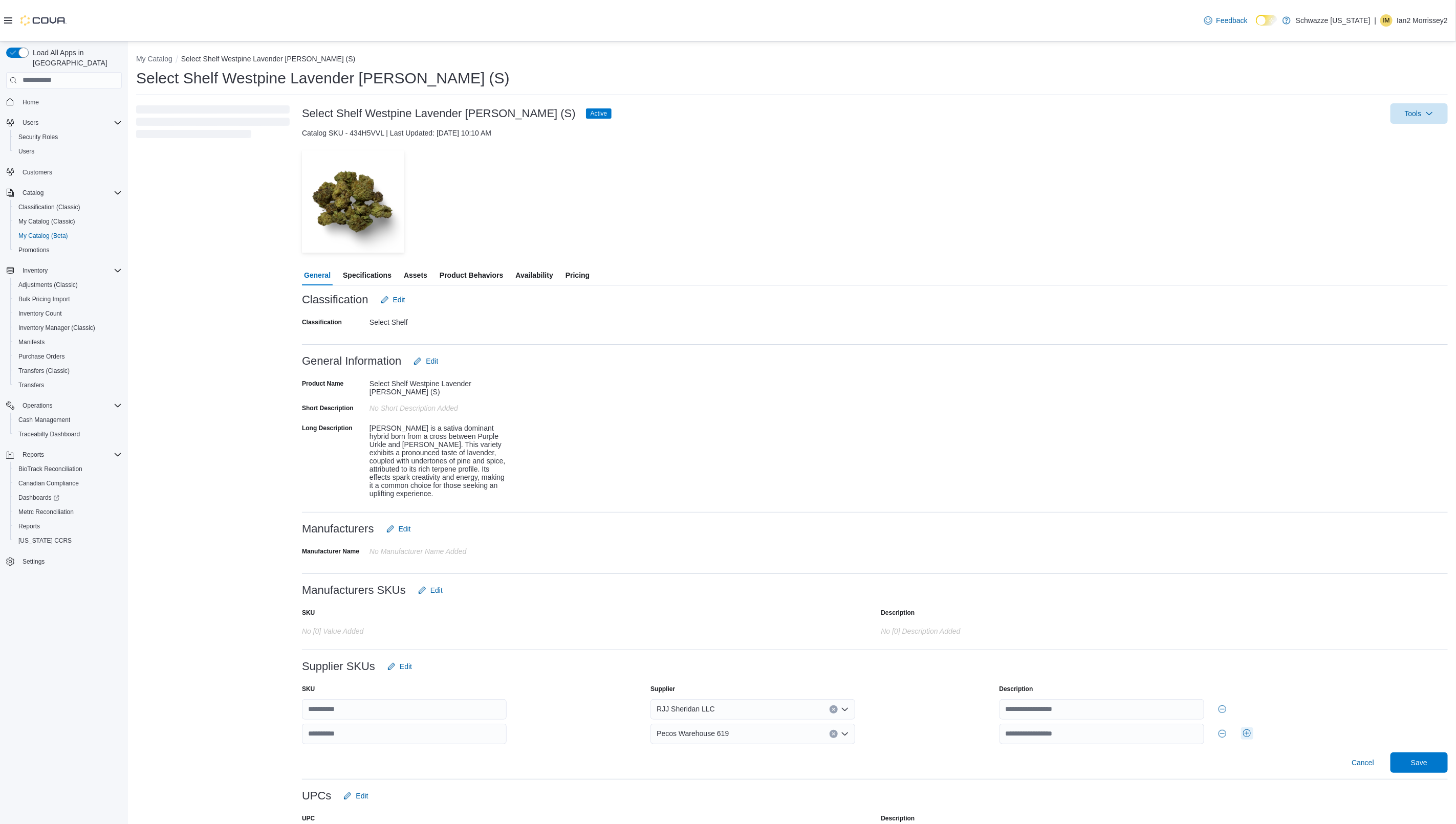
click at [1250, 733] on button "Add row" at bounding box center [1247, 733] width 12 height 12
click at [736, 749] on div at bounding box center [753, 758] width 204 height 21
type input "***"
click at [728, 738] on span "DSC (Don't Use)" at bounding box center [763, 735] width 181 height 10
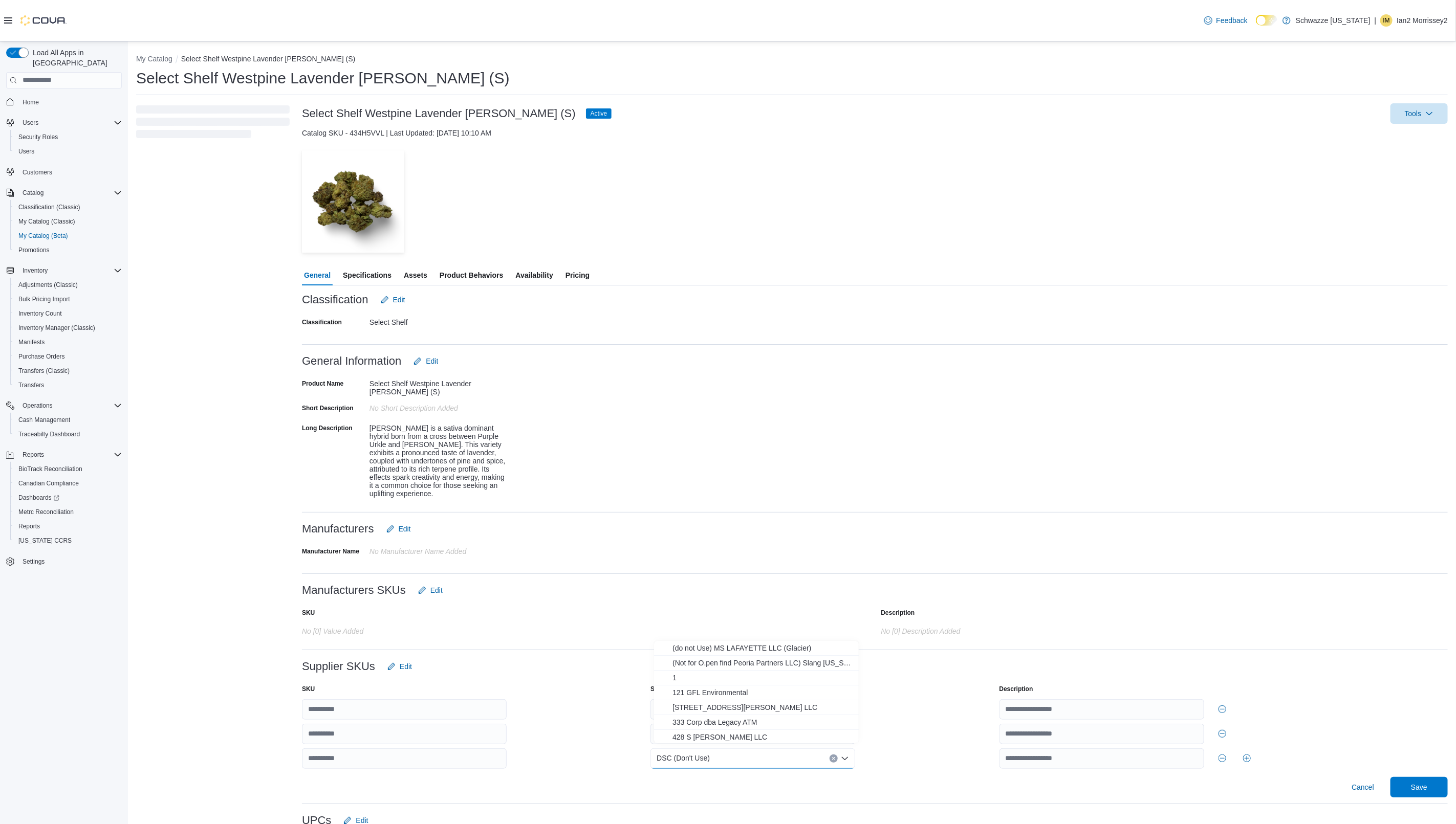
click at [1370, 700] on div at bounding box center [1224, 709] width 449 height 21
click at [1416, 780] on span "Save" at bounding box center [1419, 786] width 45 height 21
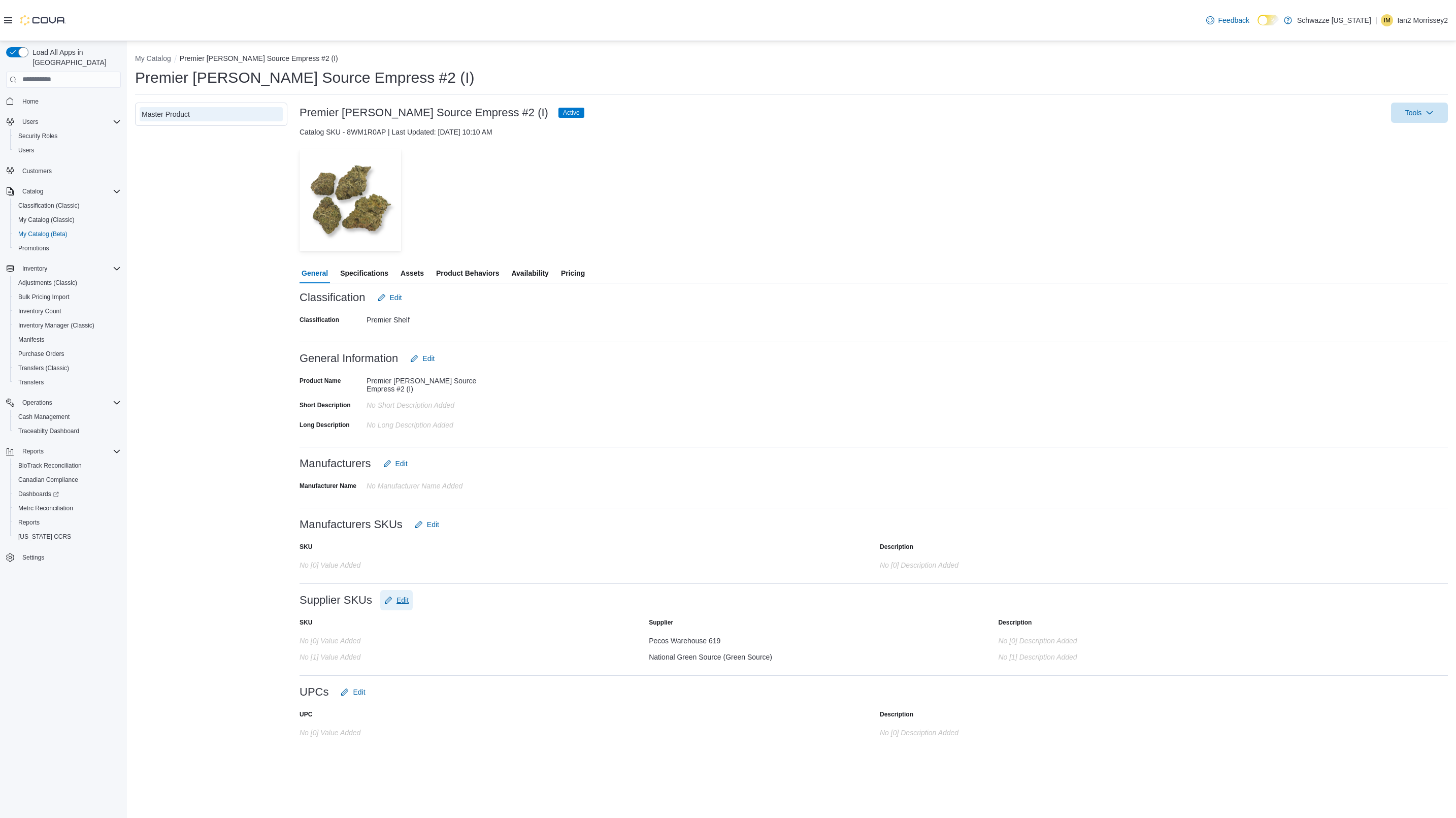
click at [392, 596] on icon "Edit" at bounding box center [389, 600] width 8 height 8
click at [1243, 663] on button "Add row" at bounding box center [1243, 667] width 12 height 12
click at [771, 699] on div at bounding box center [750, 691] width 203 height 20
type input "***"
click at [733, 709] on span "DSC (Don't Use)" at bounding box center [757, 708] width 179 height 10
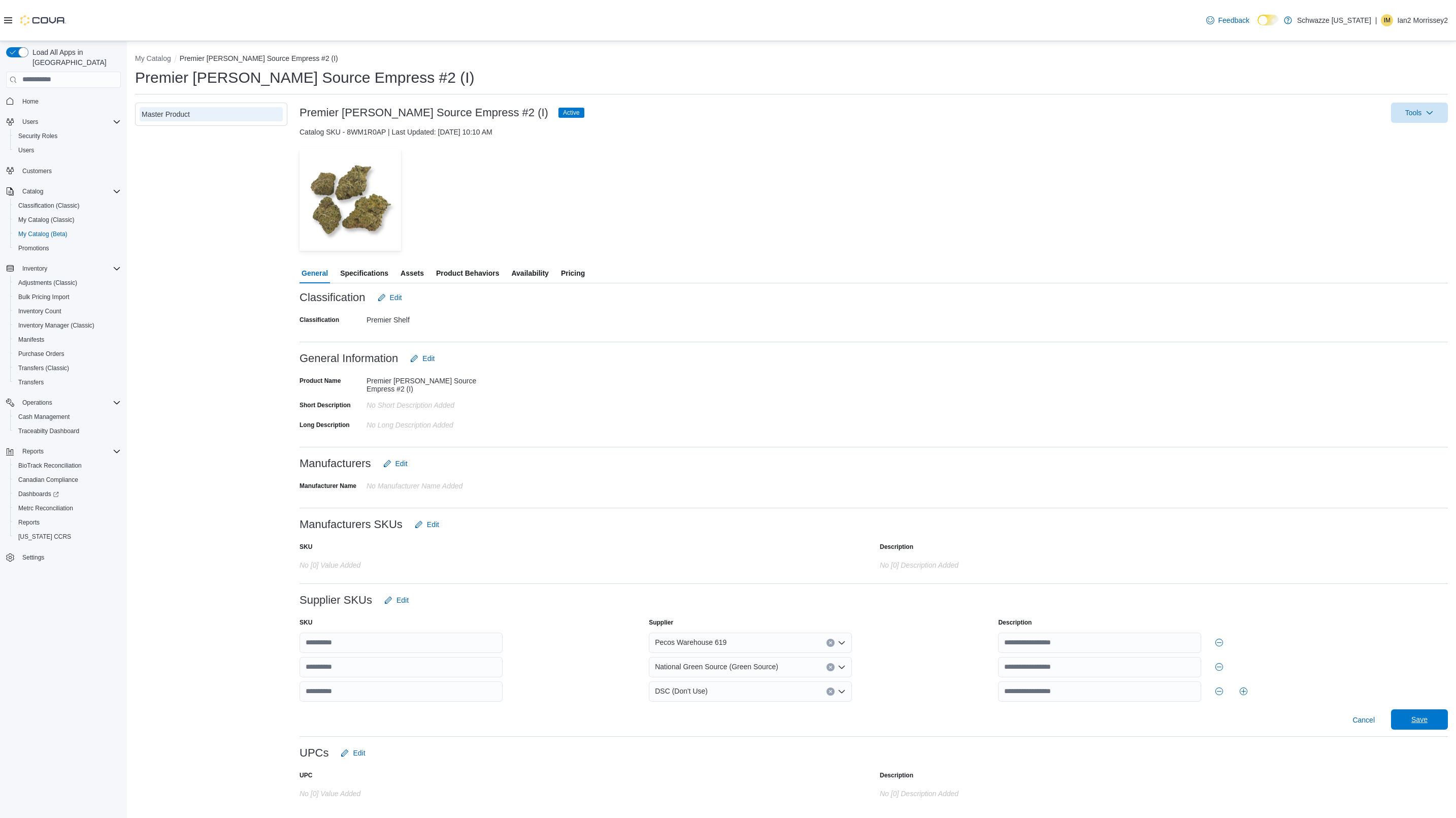
click at [1422, 717] on span "Save" at bounding box center [1420, 719] width 16 height 10
